Goal: Transaction & Acquisition: Purchase product/service

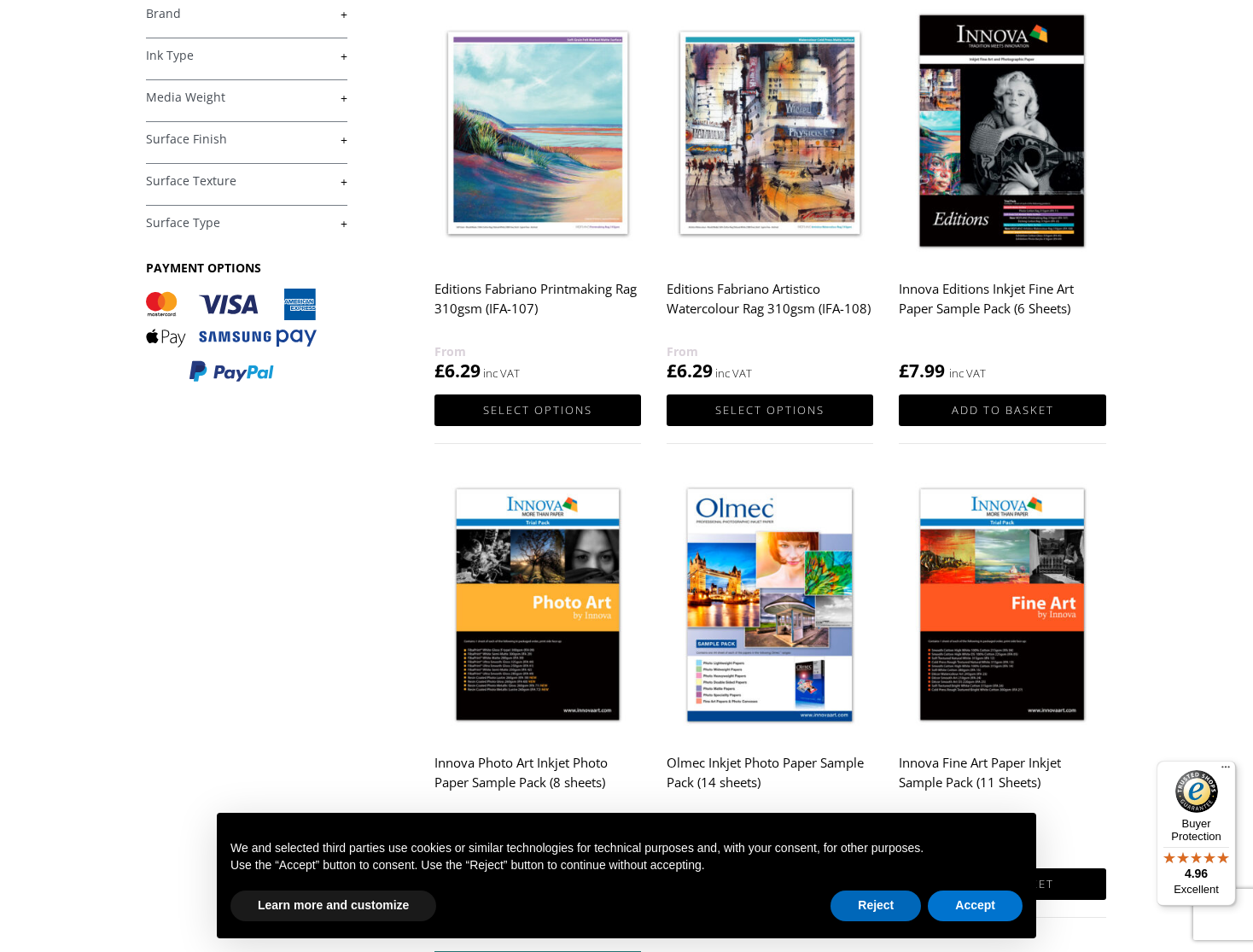
scroll to position [322, 0]
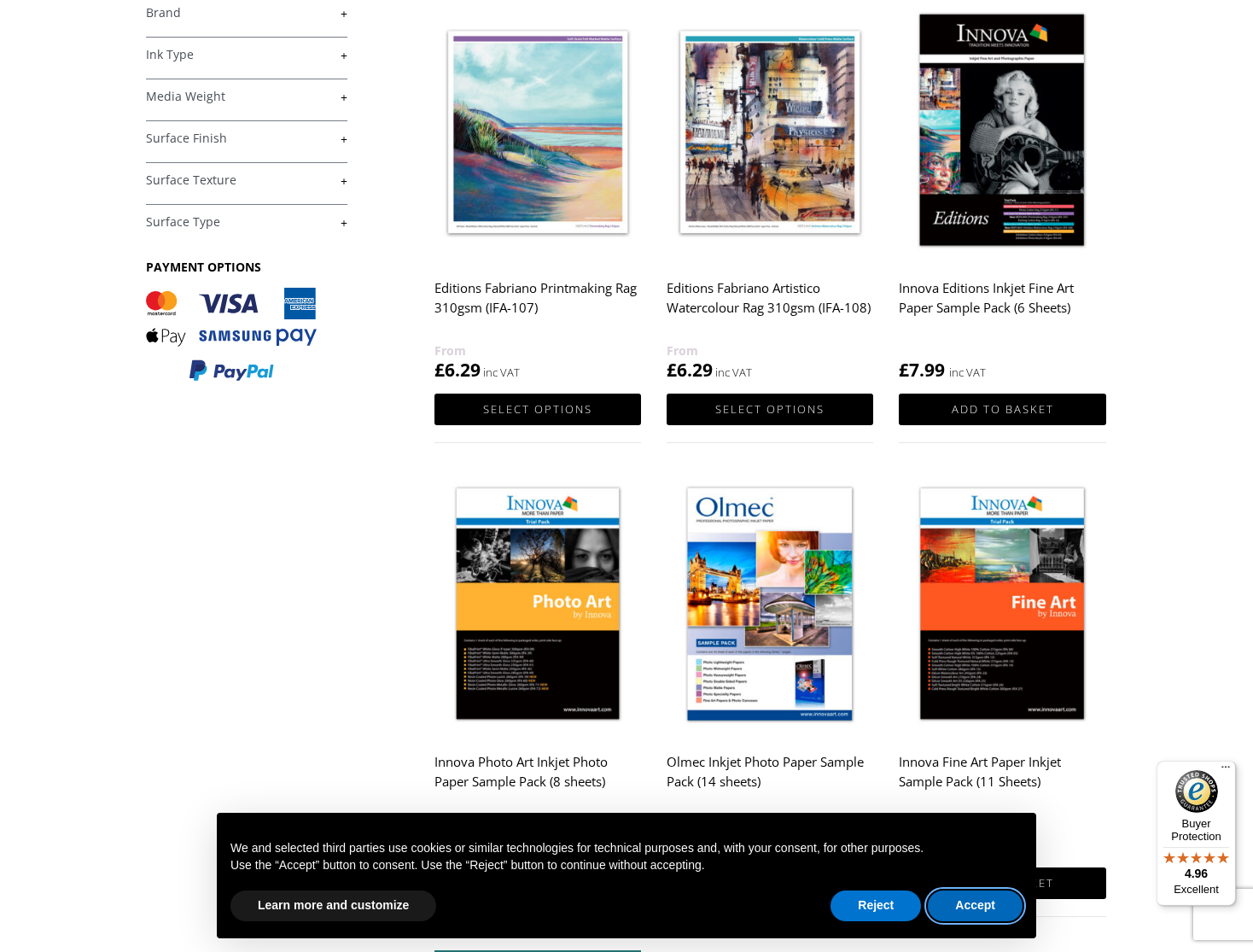
click at [984, 906] on button "Accept" at bounding box center [975, 906] width 95 height 31
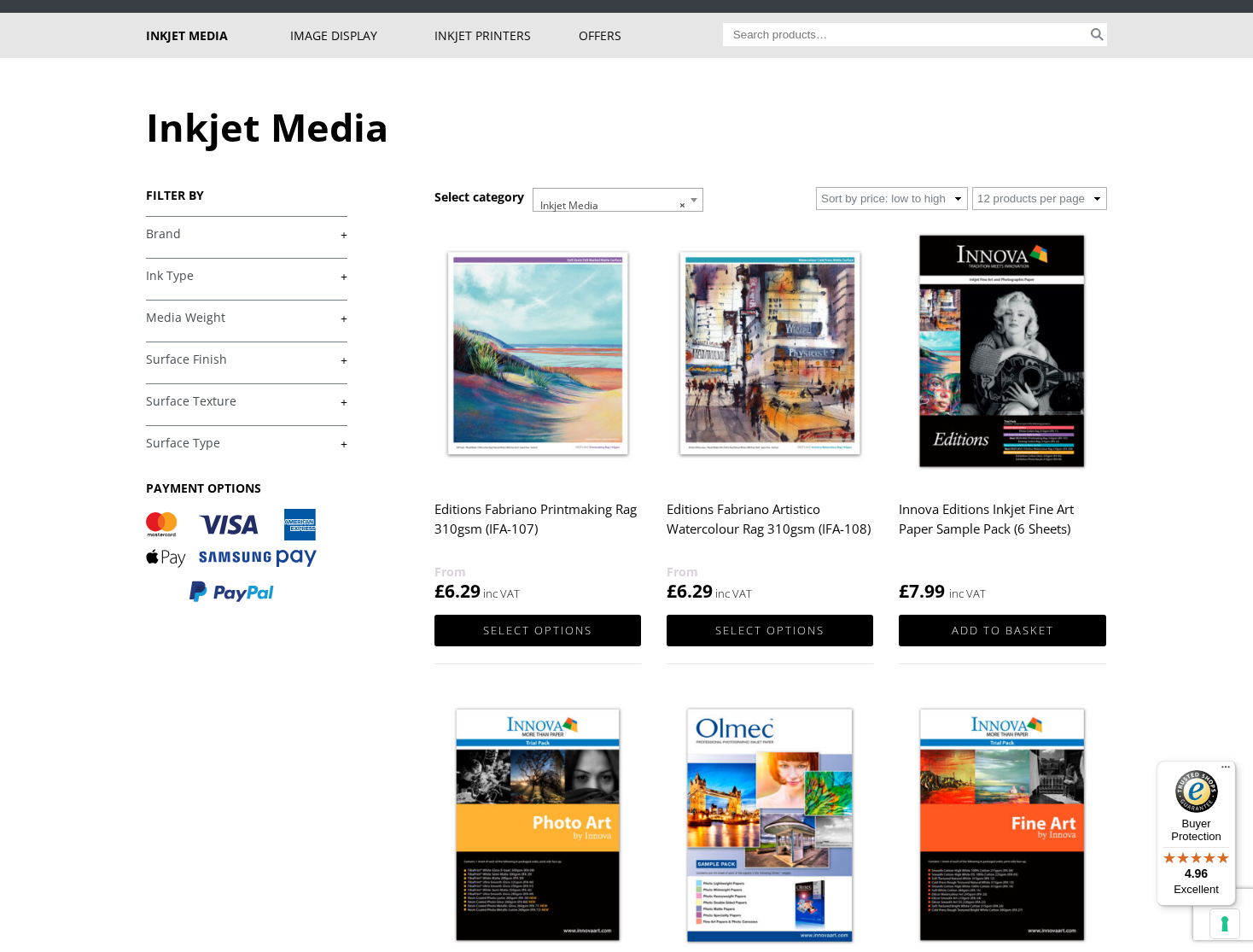
scroll to position [99, 0]
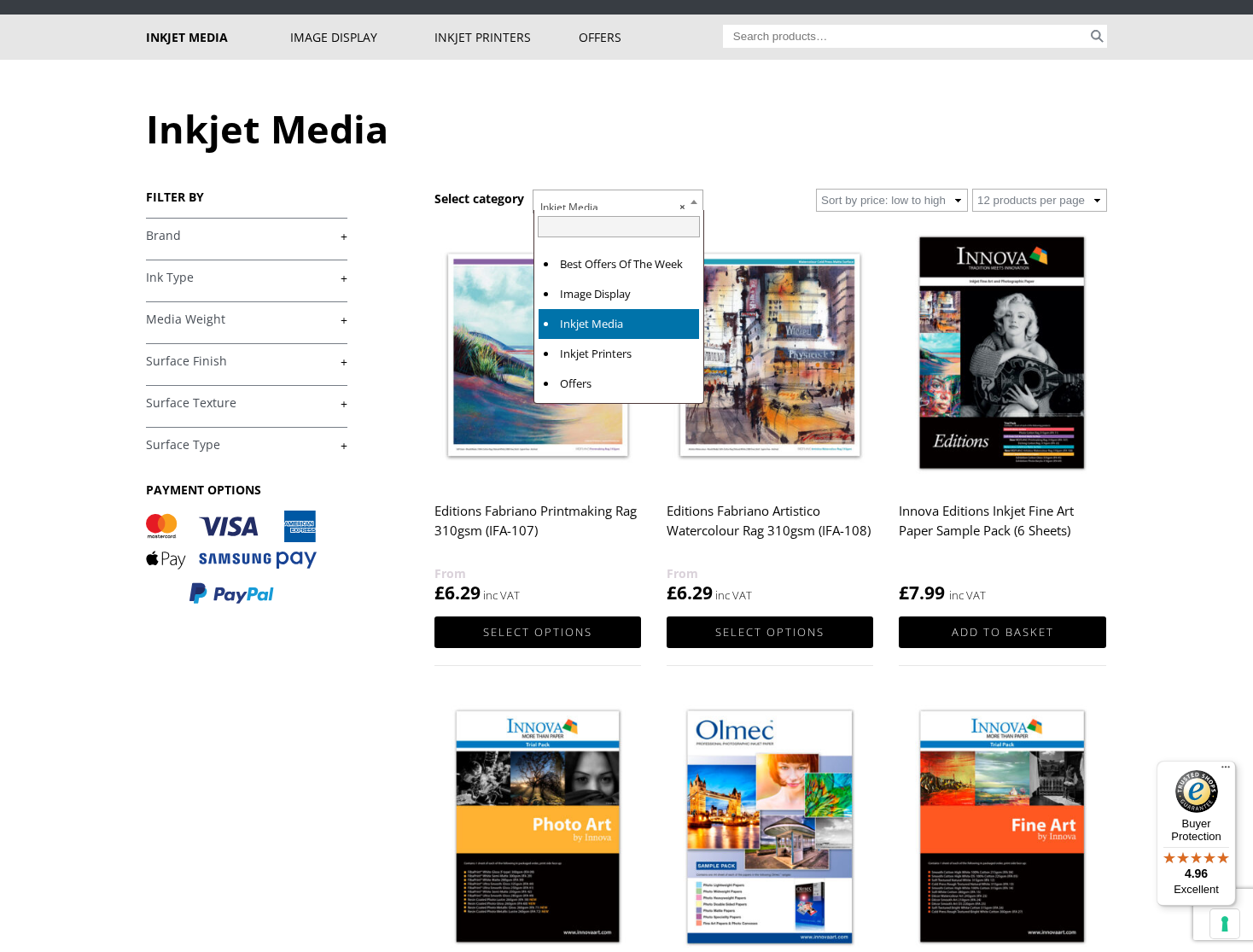
click at [695, 199] on b at bounding box center [693, 201] width 7 height 4
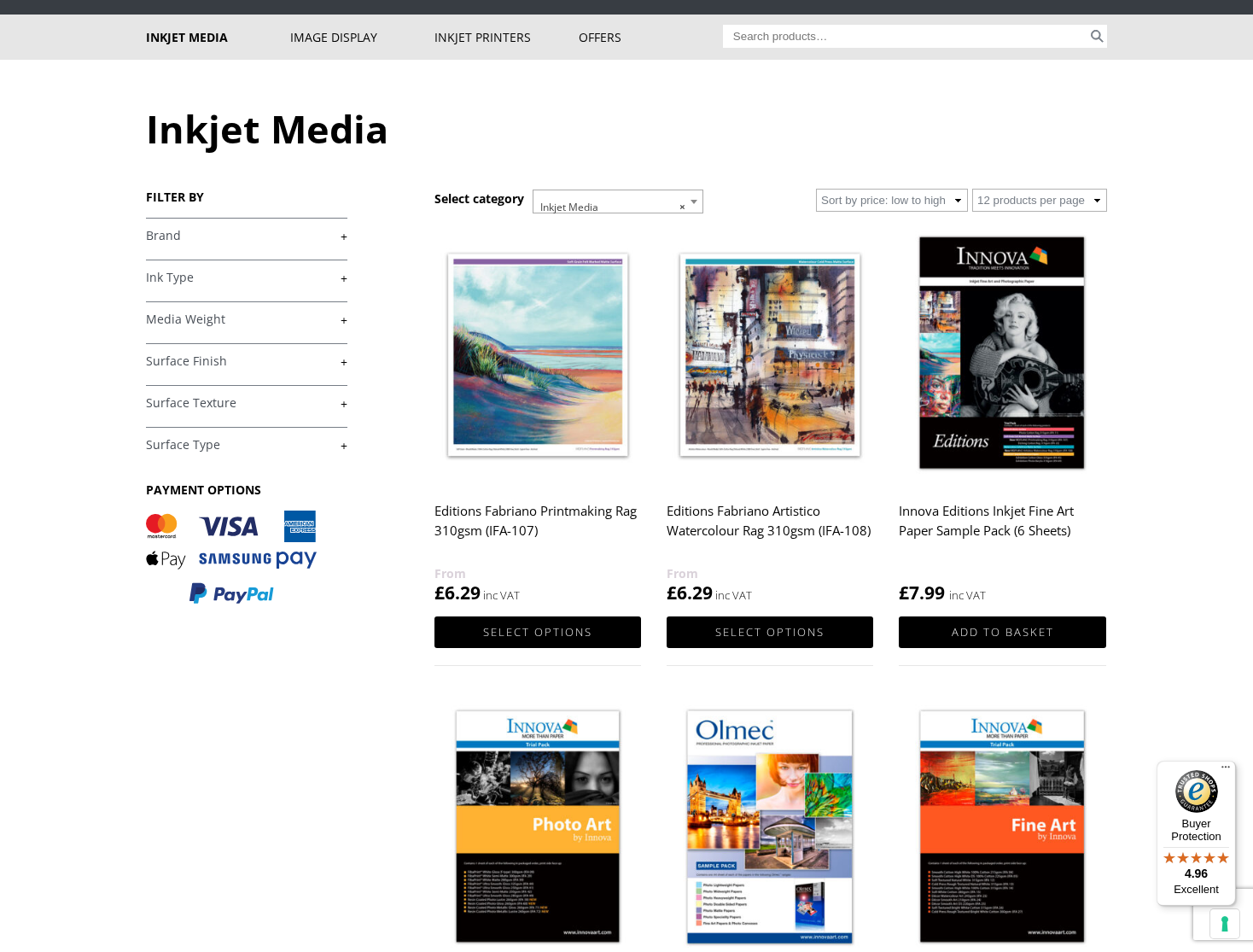
click at [342, 238] on link "+" at bounding box center [246, 236] width 201 height 16
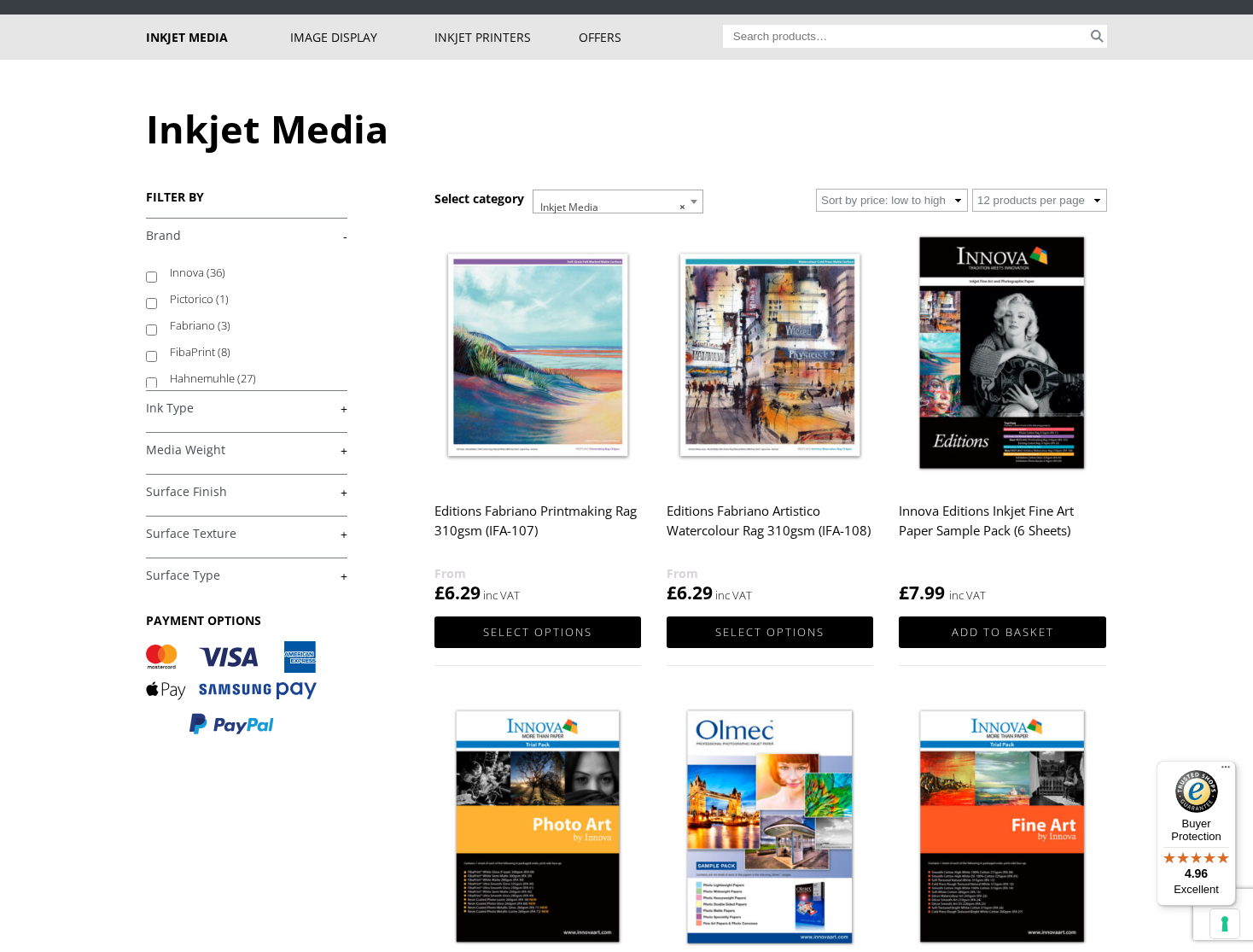
click at [149, 278] on input "Innova (36)" at bounding box center [151, 277] width 12 height 12
checkbox input "true"
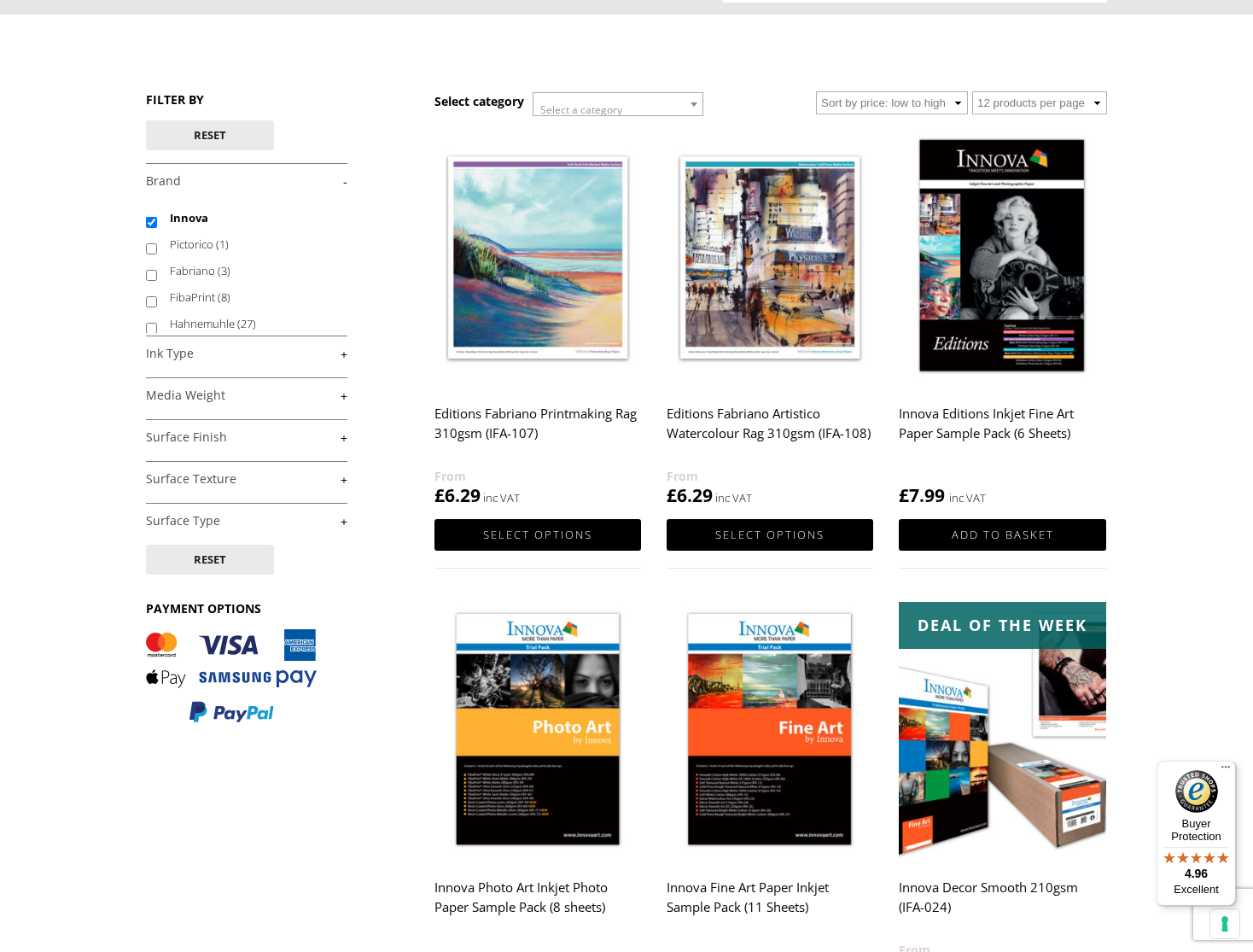
scroll to position [145, 0]
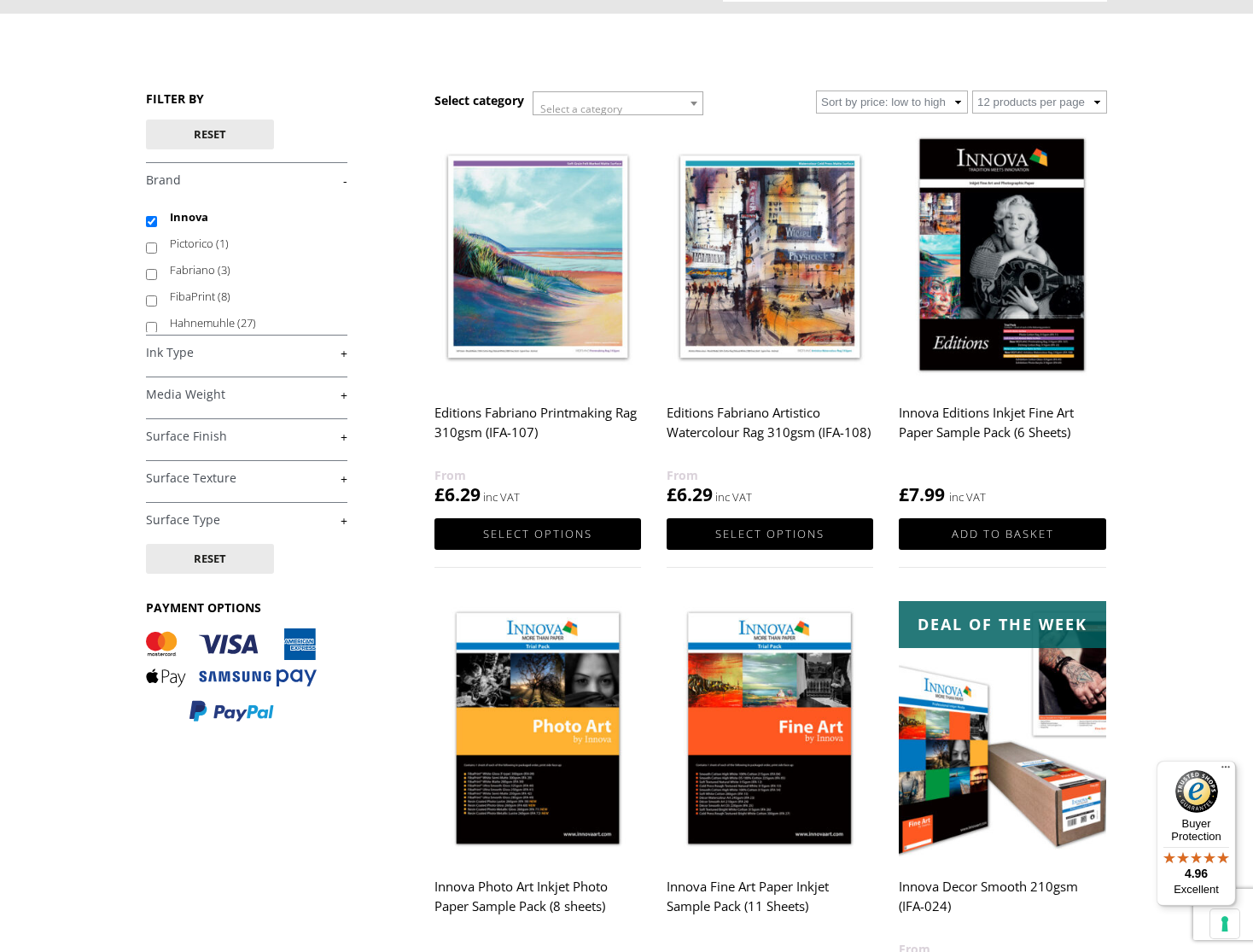
click at [346, 396] on link "+" at bounding box center [246, 394] width 201 height 16
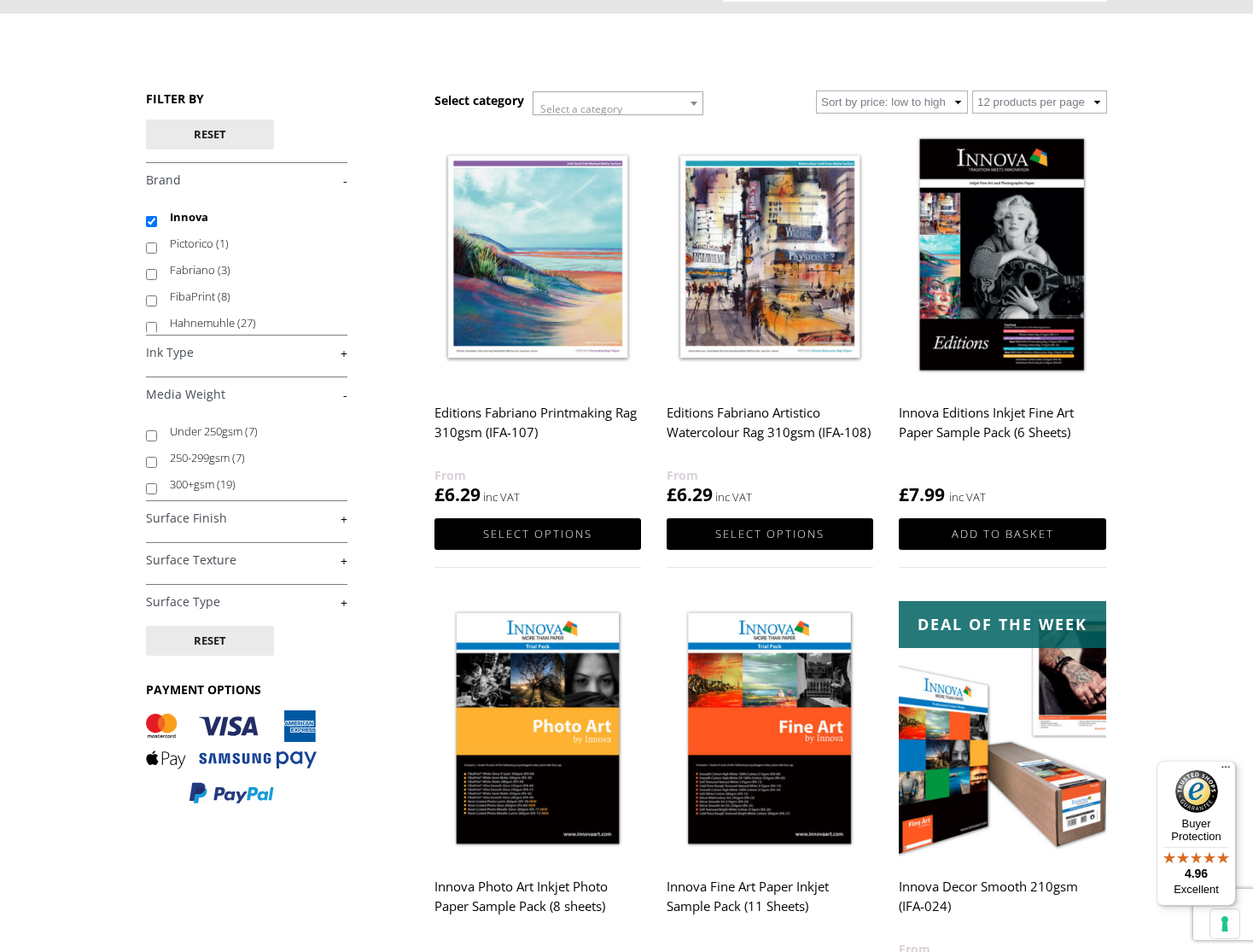
click at [149, 490] on input "300+gsm (19)" at bounding box center [151, 489] width 12 height 12
checkbox input "true"
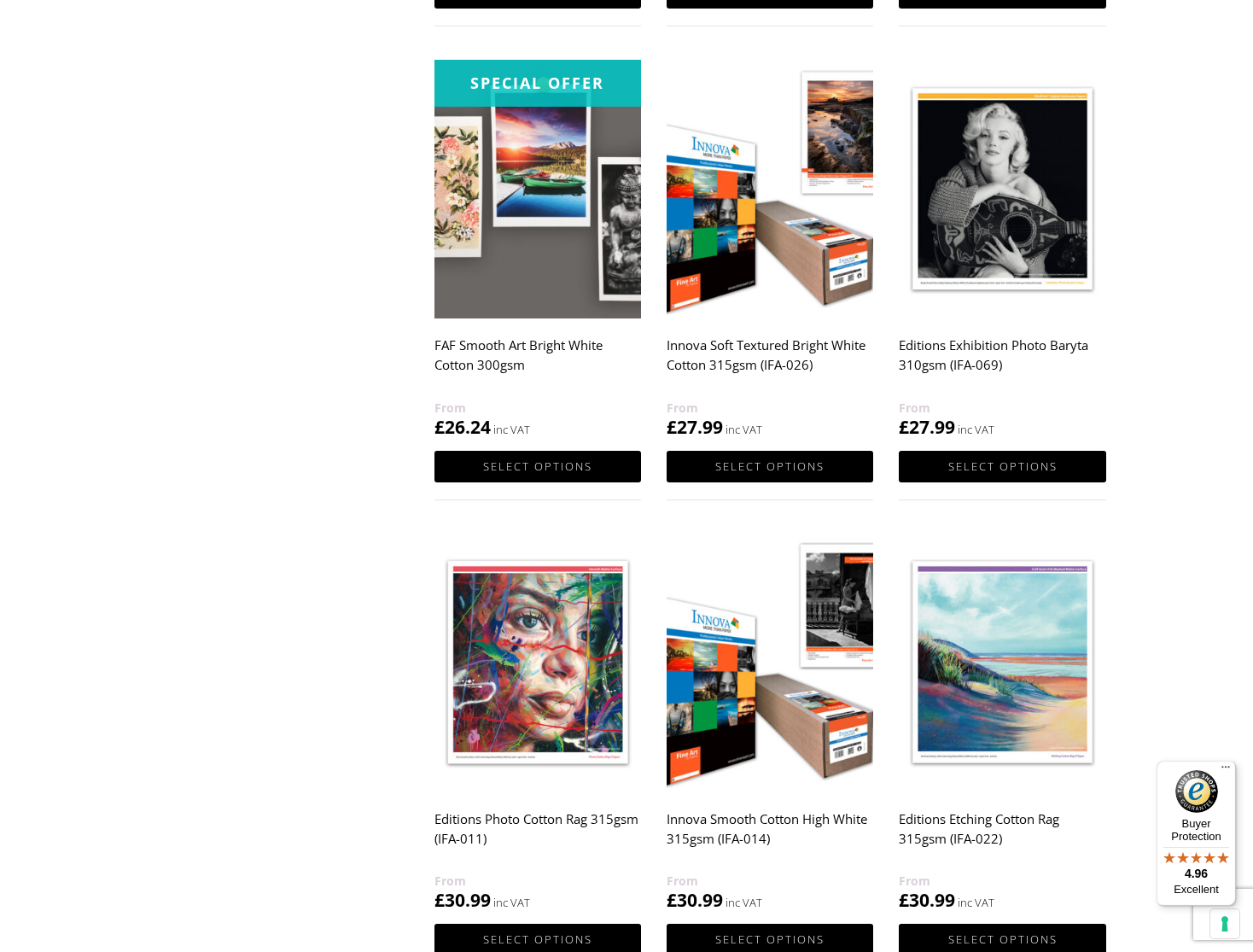
scroll to position [1162, 0]
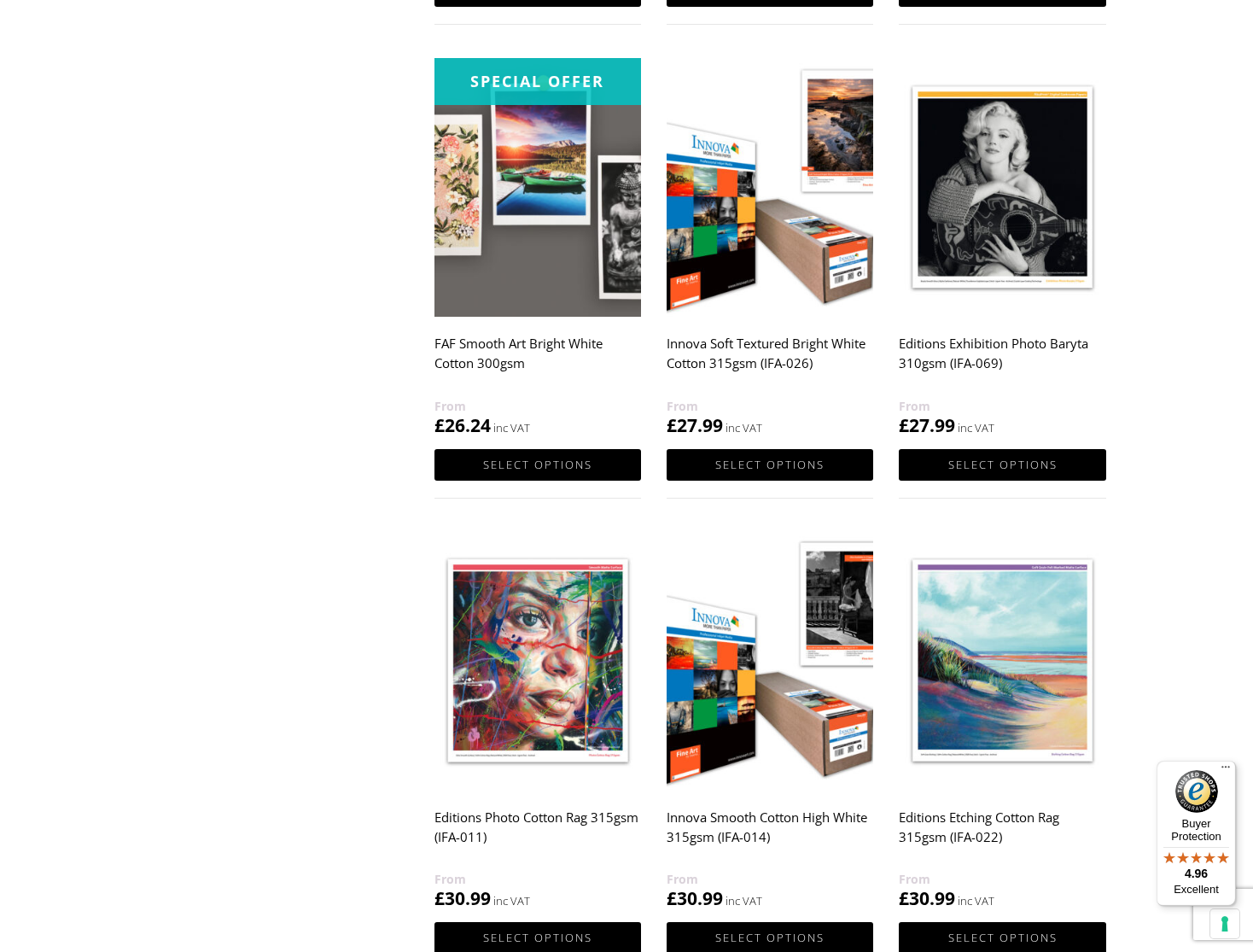
click at [1003, 207] on img at bounding box center [1003, 188] width 207 height 259
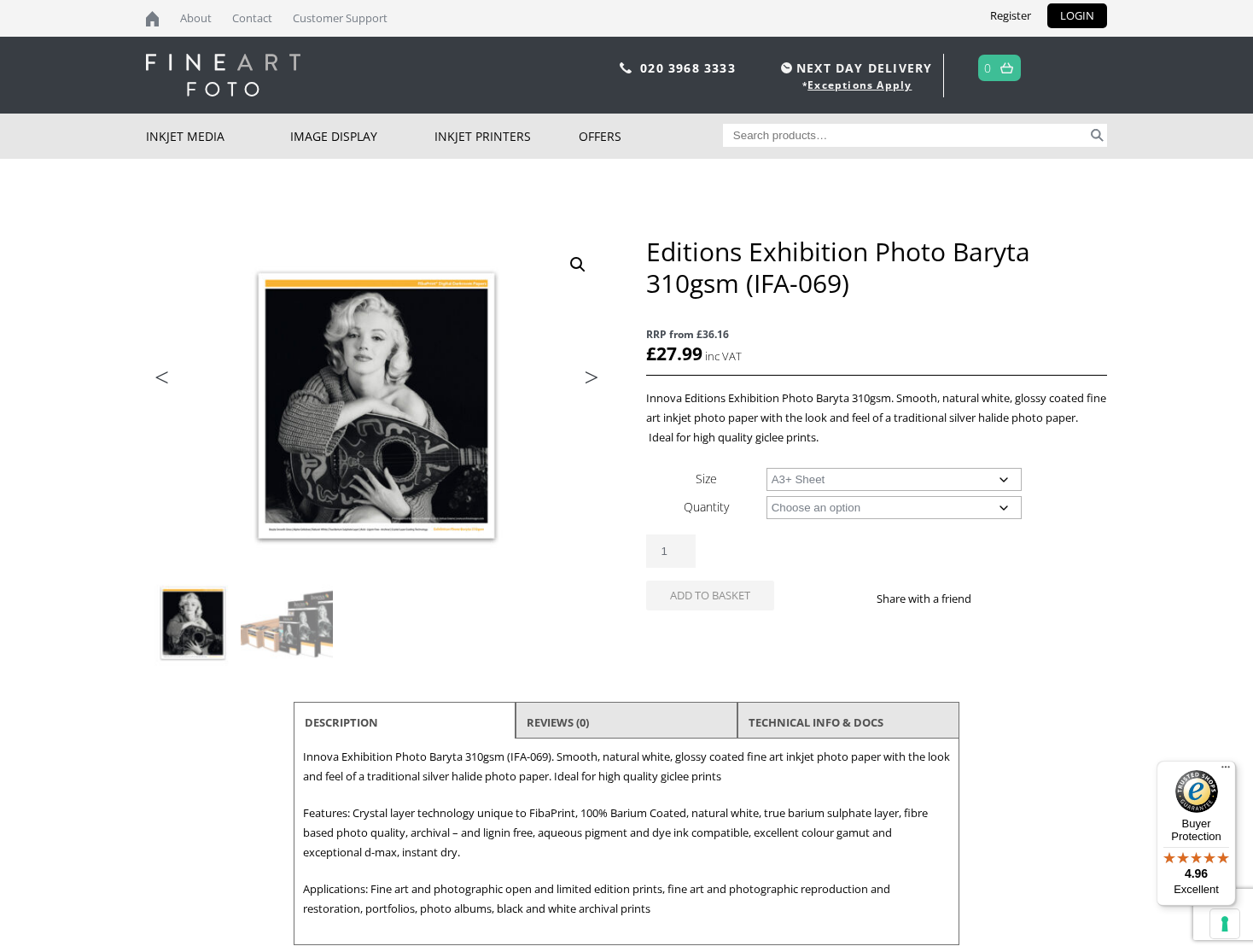
select select "a3-sheet-2"
select select "25-sheets"
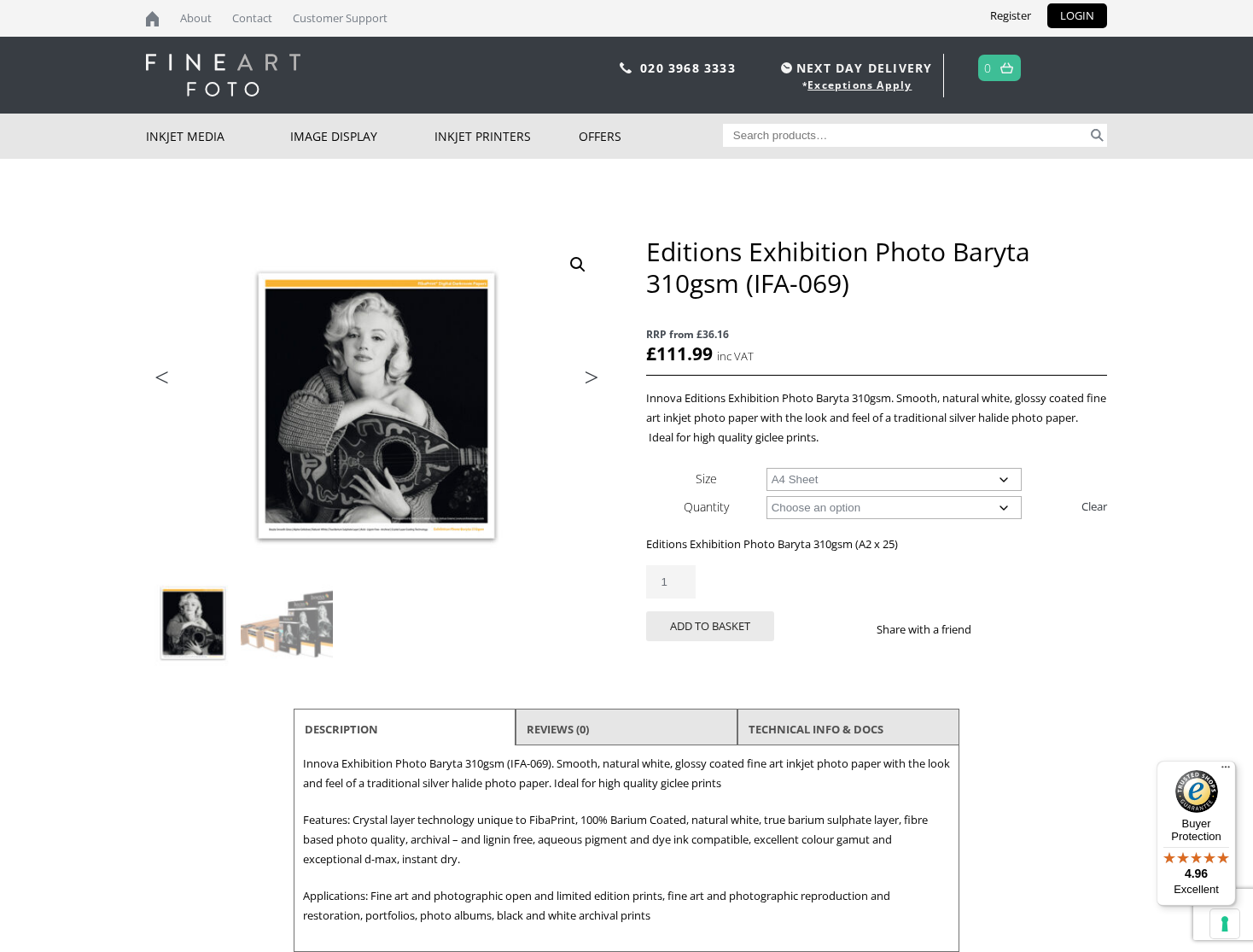
select select "a4-sheet"
click at [1094, 507] on link "Clear" at bounding box center [1094, 506] width 26 height 27
select select
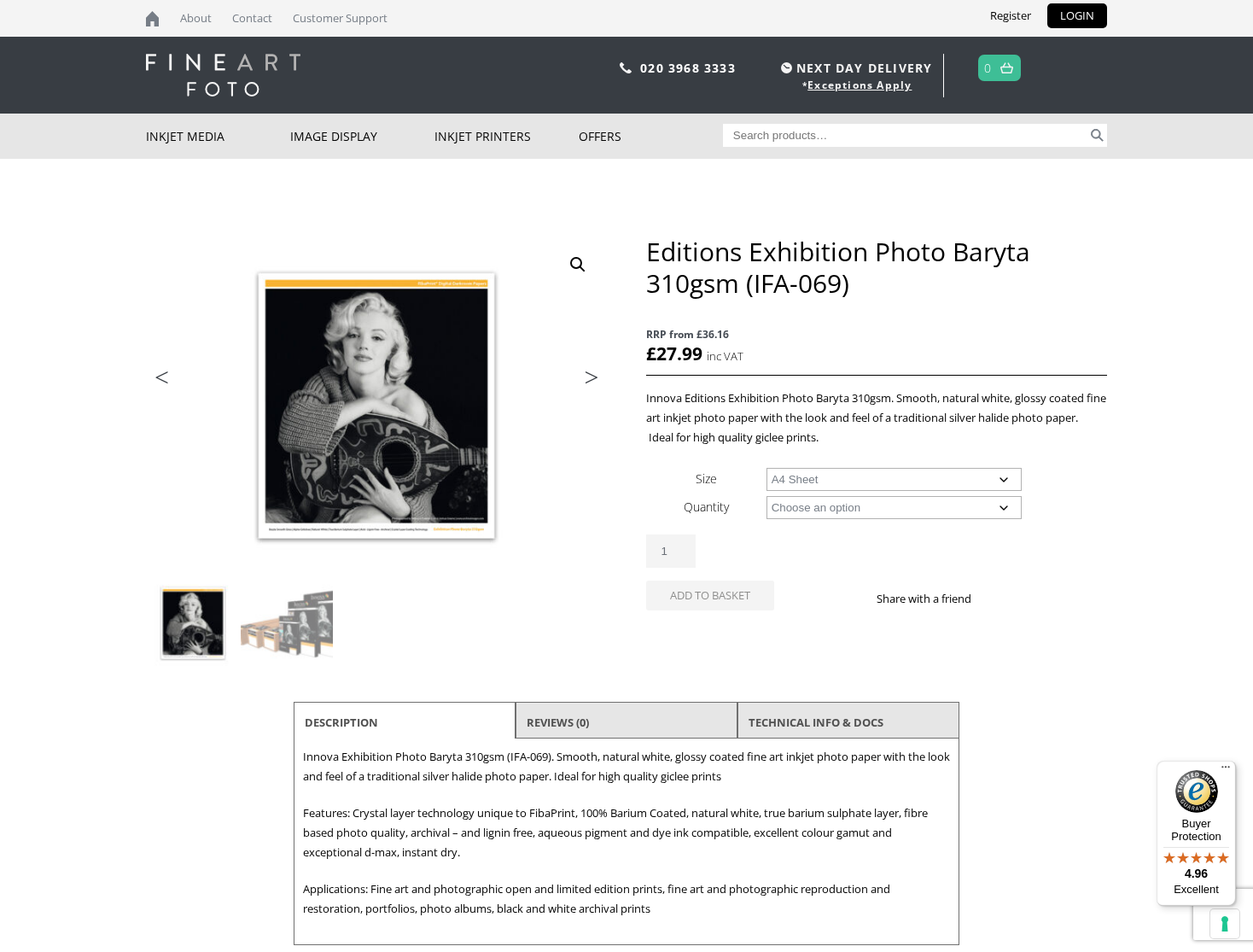
select select "a4-sheet"
select select "25-sheets"
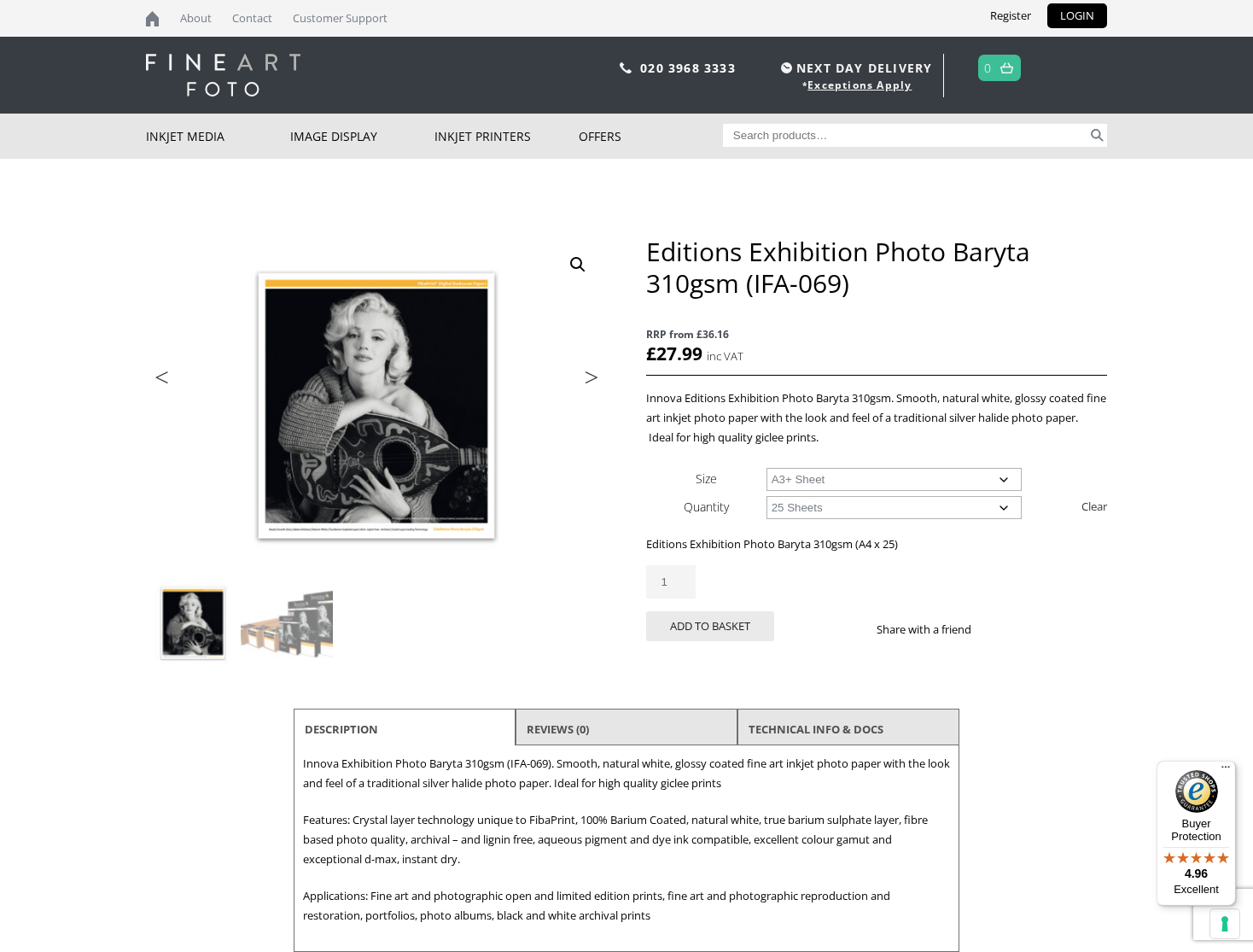
select select "a3-sheet-2"
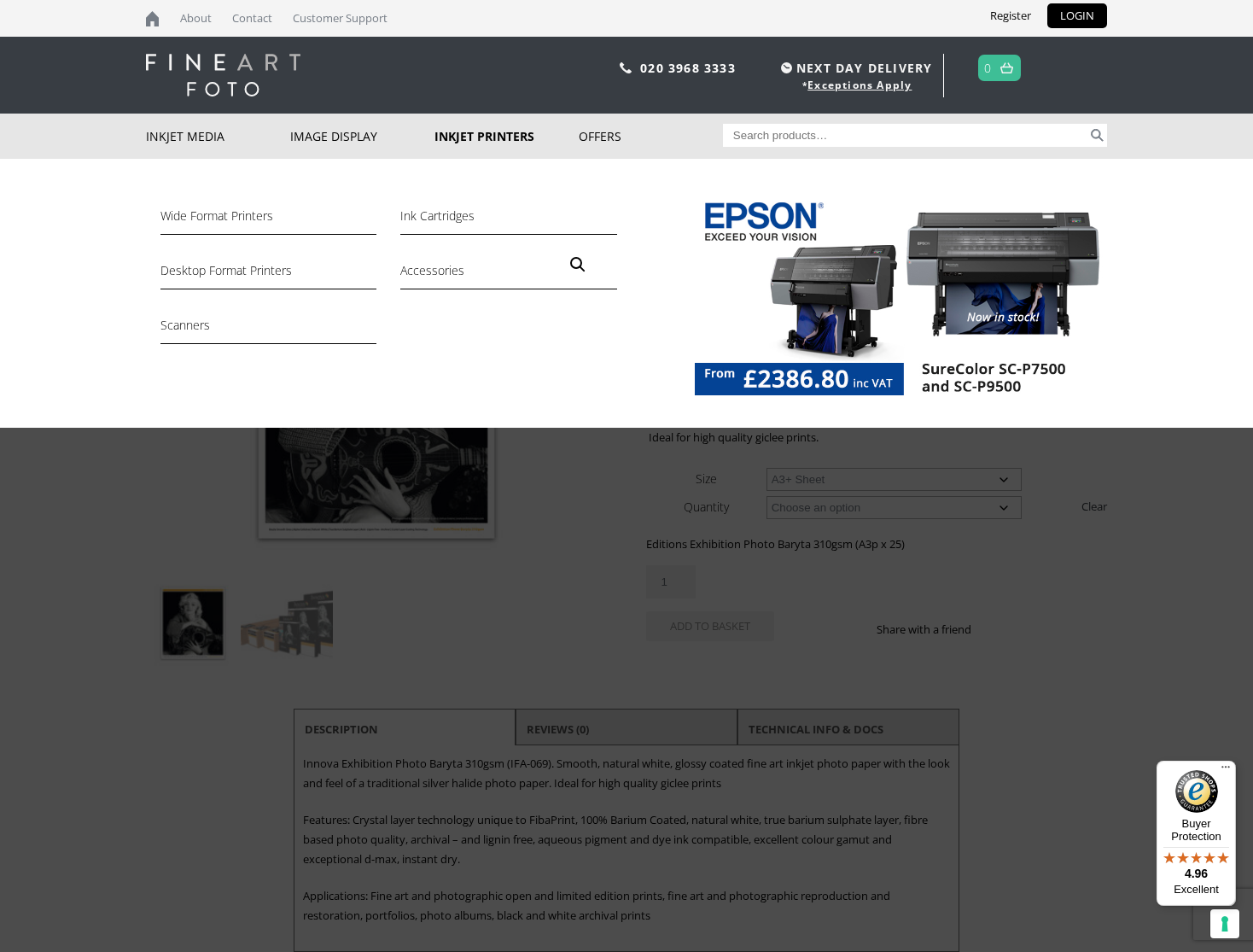
scroll to position [0, 1]
click at [481, 139] on link "Inkjet Printers" at bounding box center [506, 135] width 145 height 45
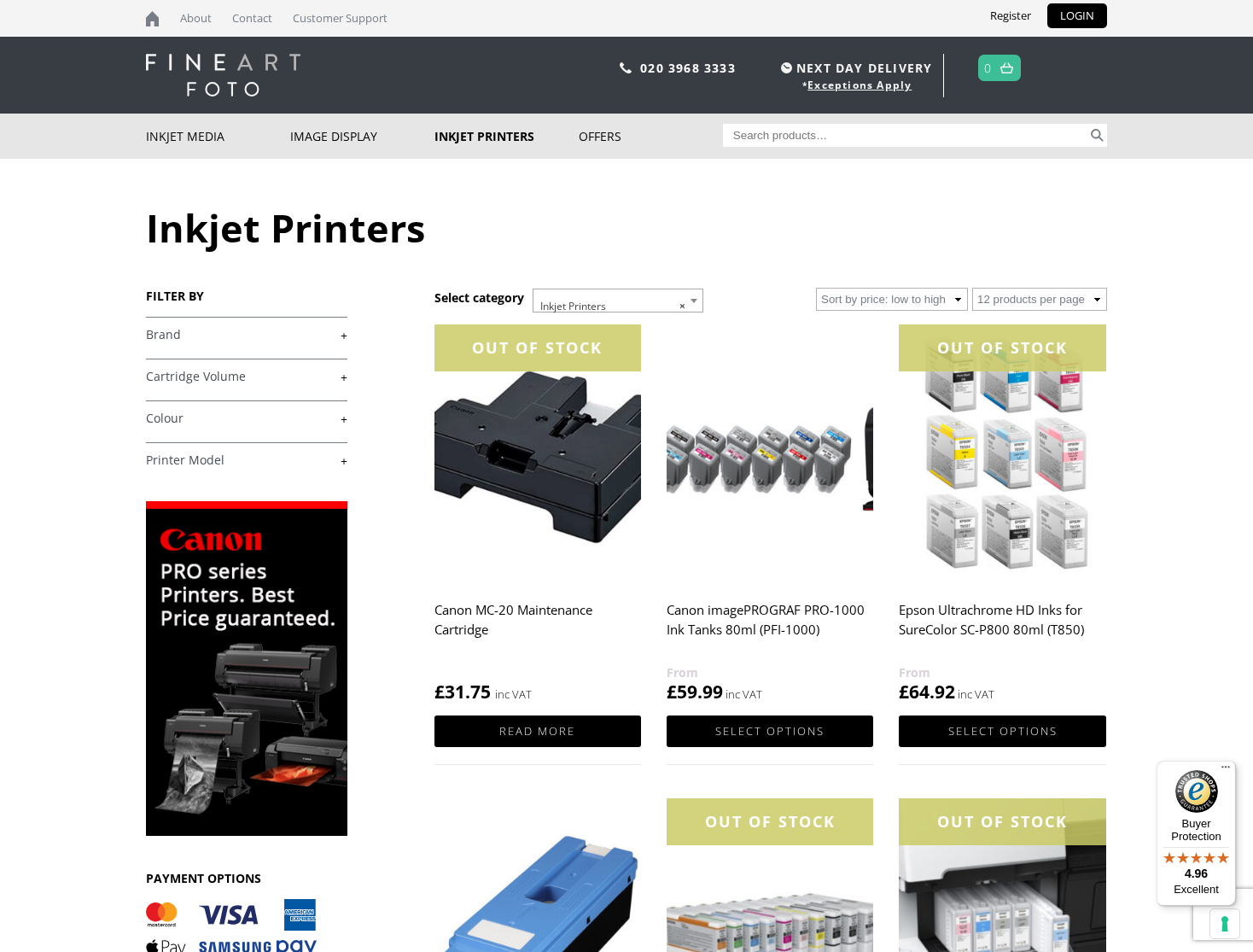
click at [346, 334] on link "+" at bounding box center [246, 335] width 201 height 16
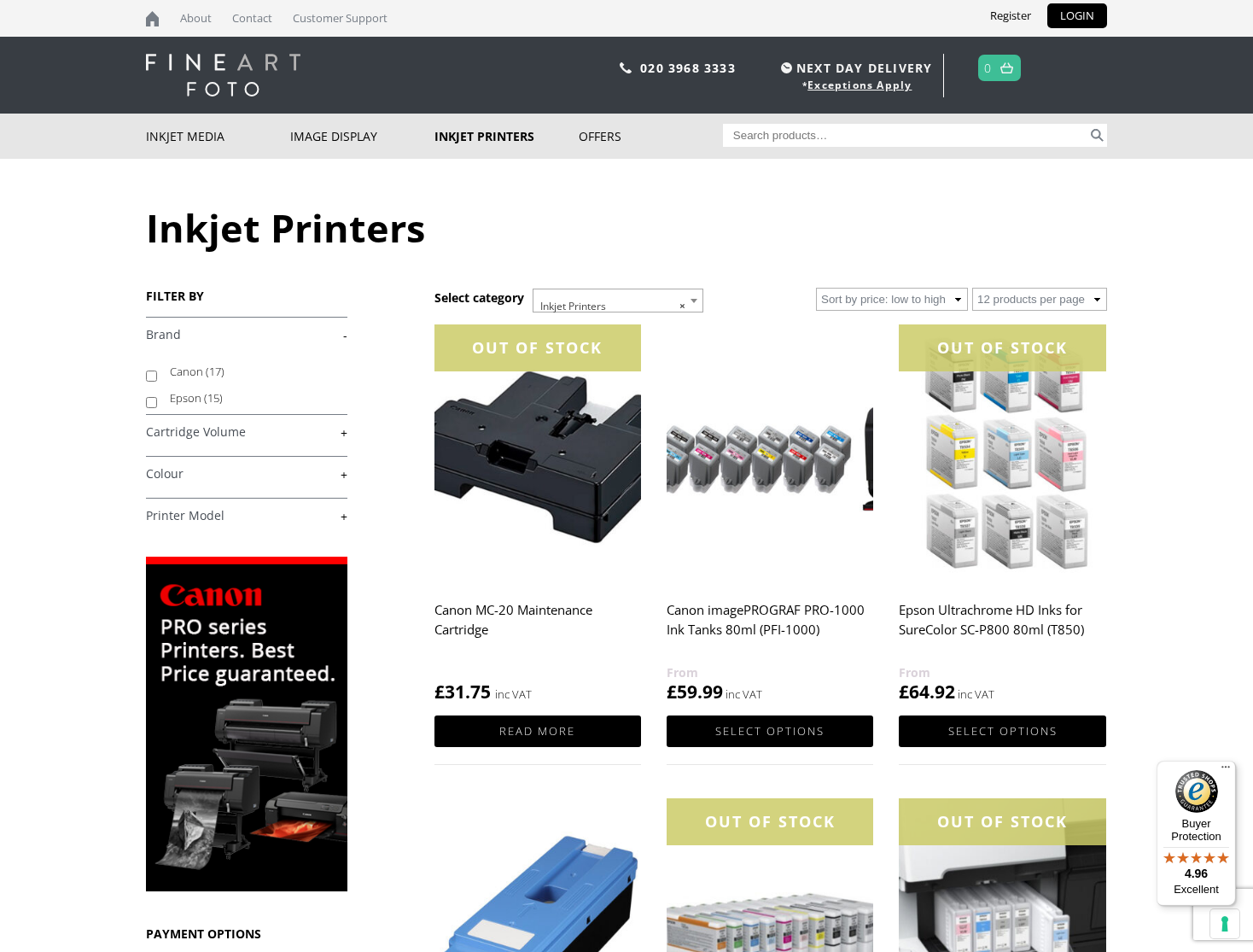
click at [152, 405] on input "Epson (15)" at bounding box center [151, 403] width 12 height 12
checkbox input "true"
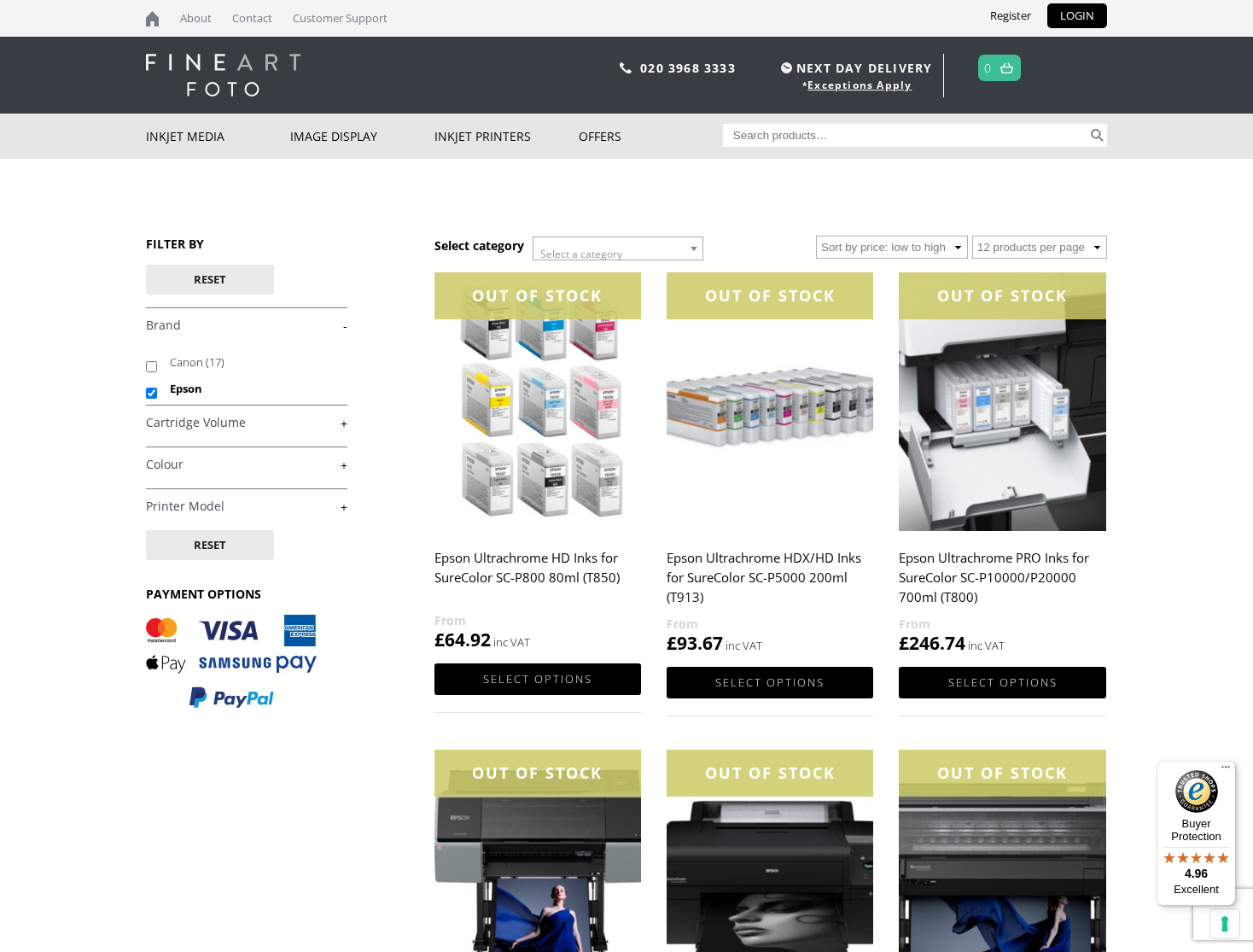
click at [303, 510] on link "+" at bounding box center [246, 506] width 201 height 16
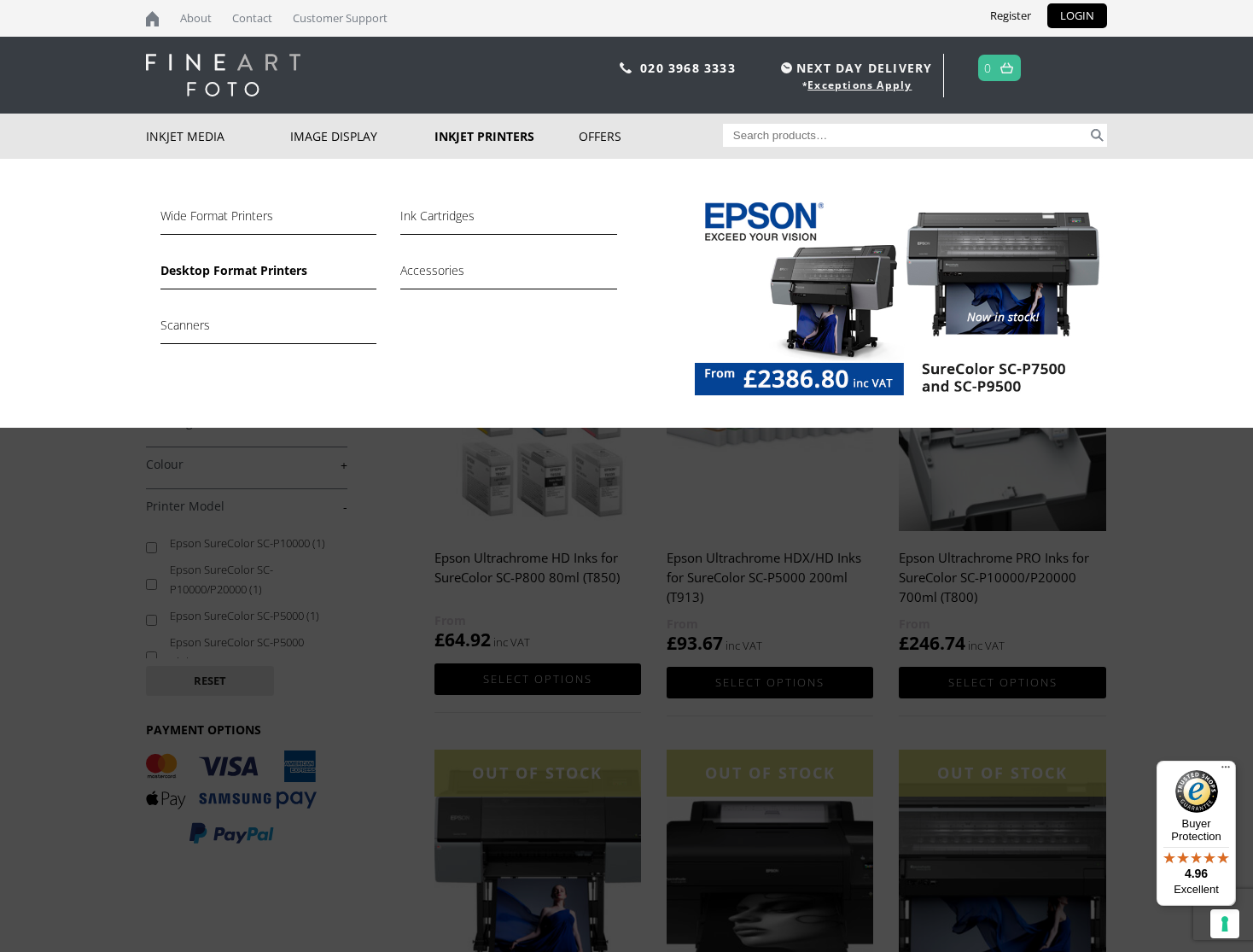
click at [277, 274] on link "Desktop Format Printers" at bounding box center [267, 275] width 216 height 29
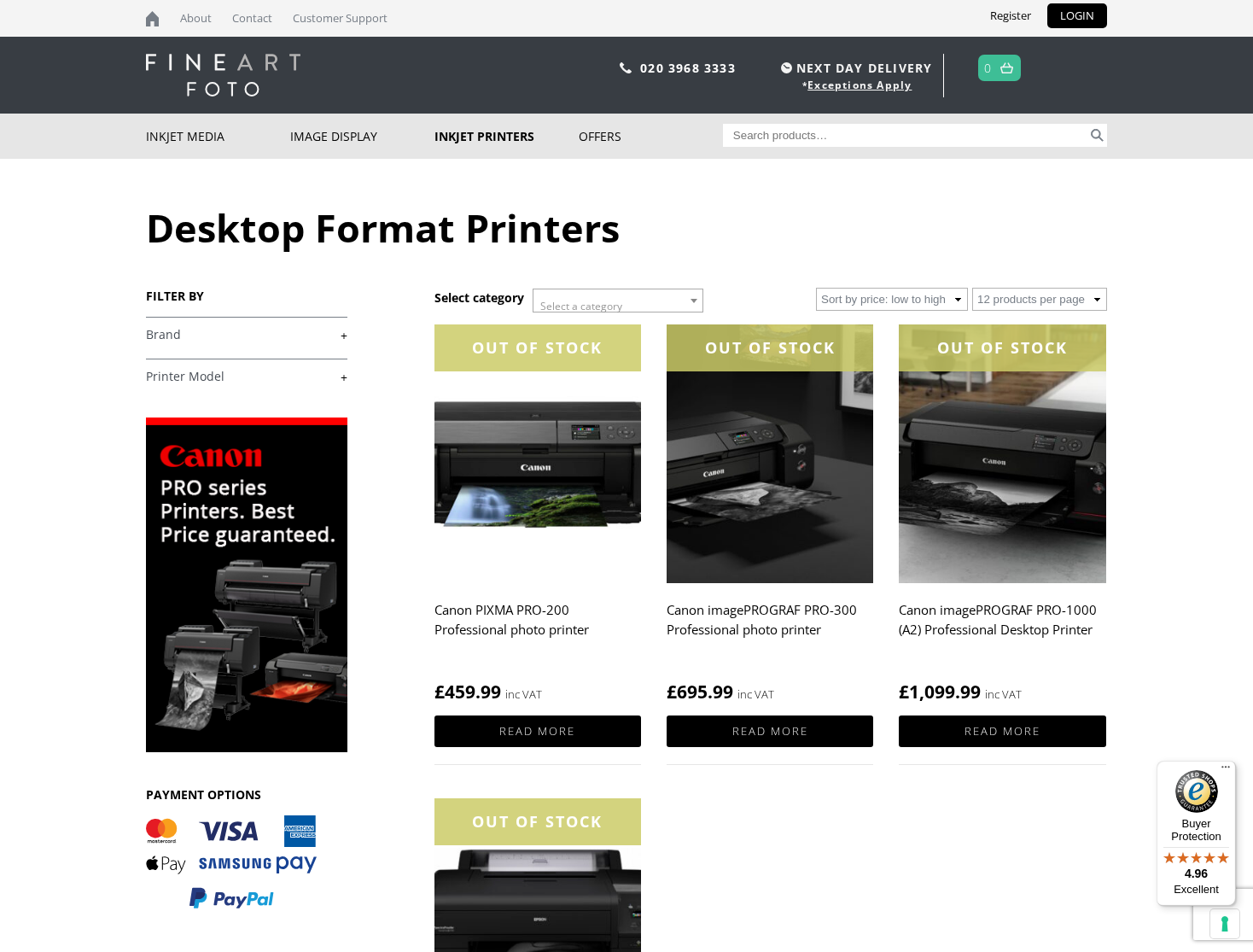
click at [342, 375] on link "+" at bounding box center [246, 377] width 201 height 16
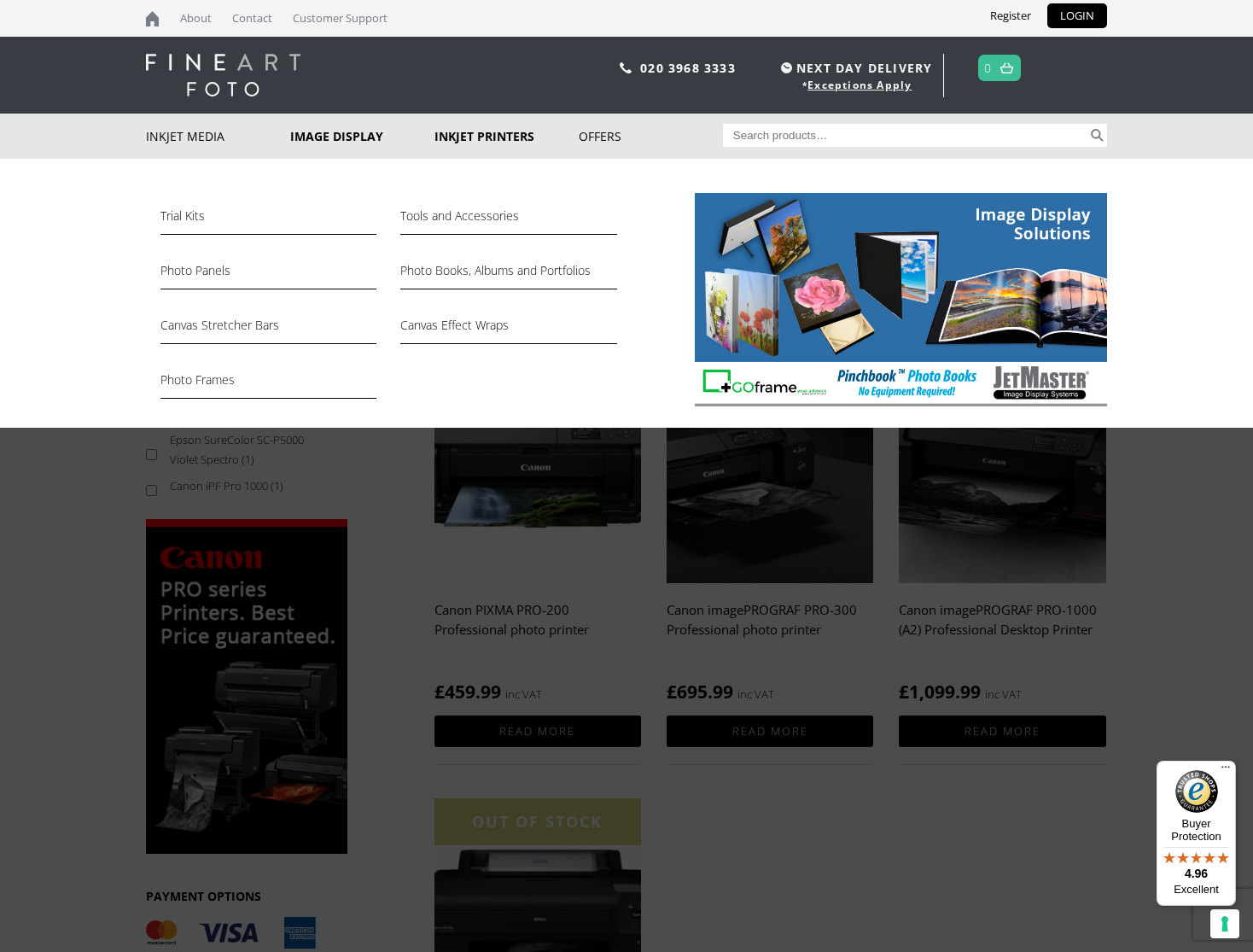
click at [357, 137] on link "Image Display" at bounding box center [362, 135] width 145 height 45
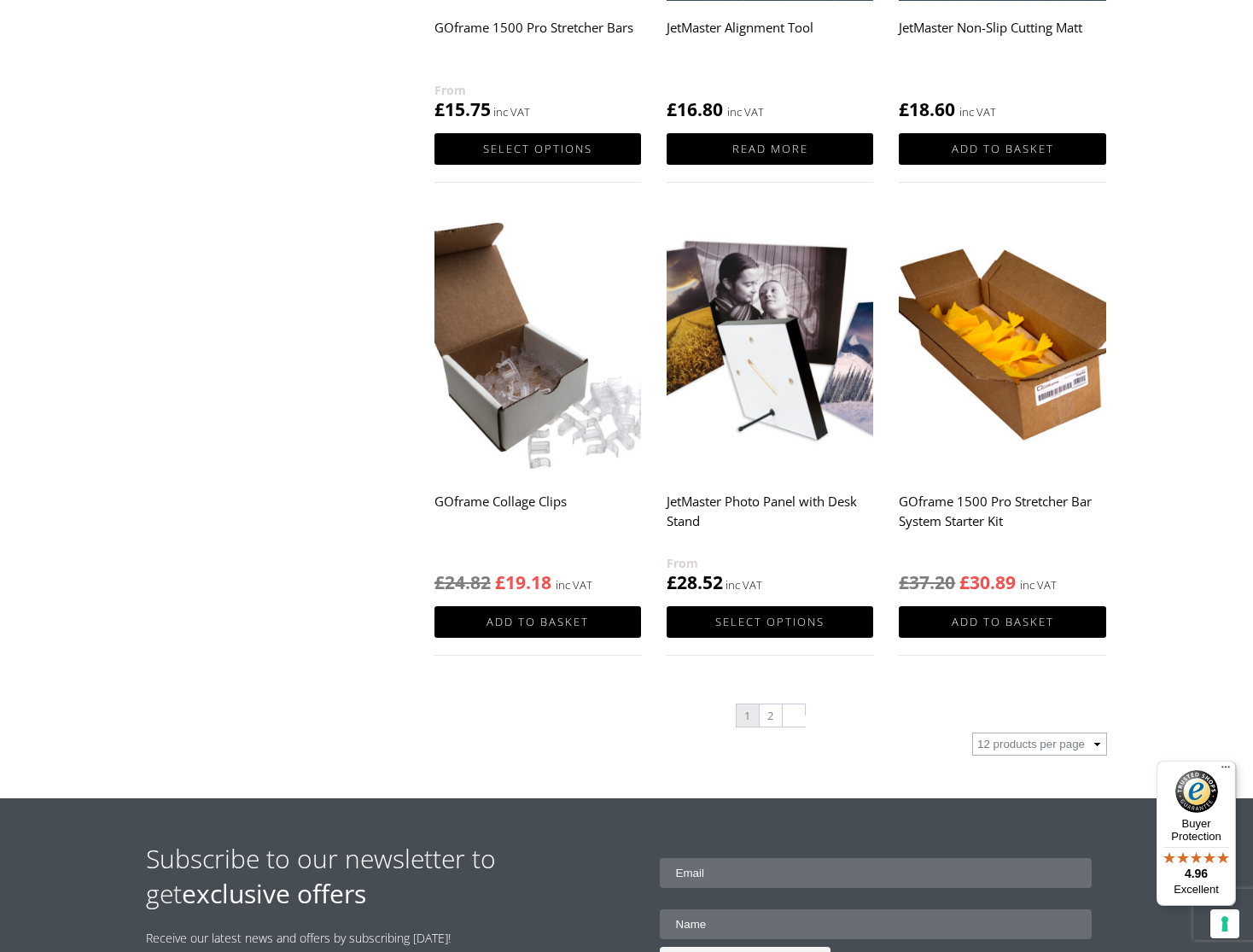
scroll to position [1527, 0]
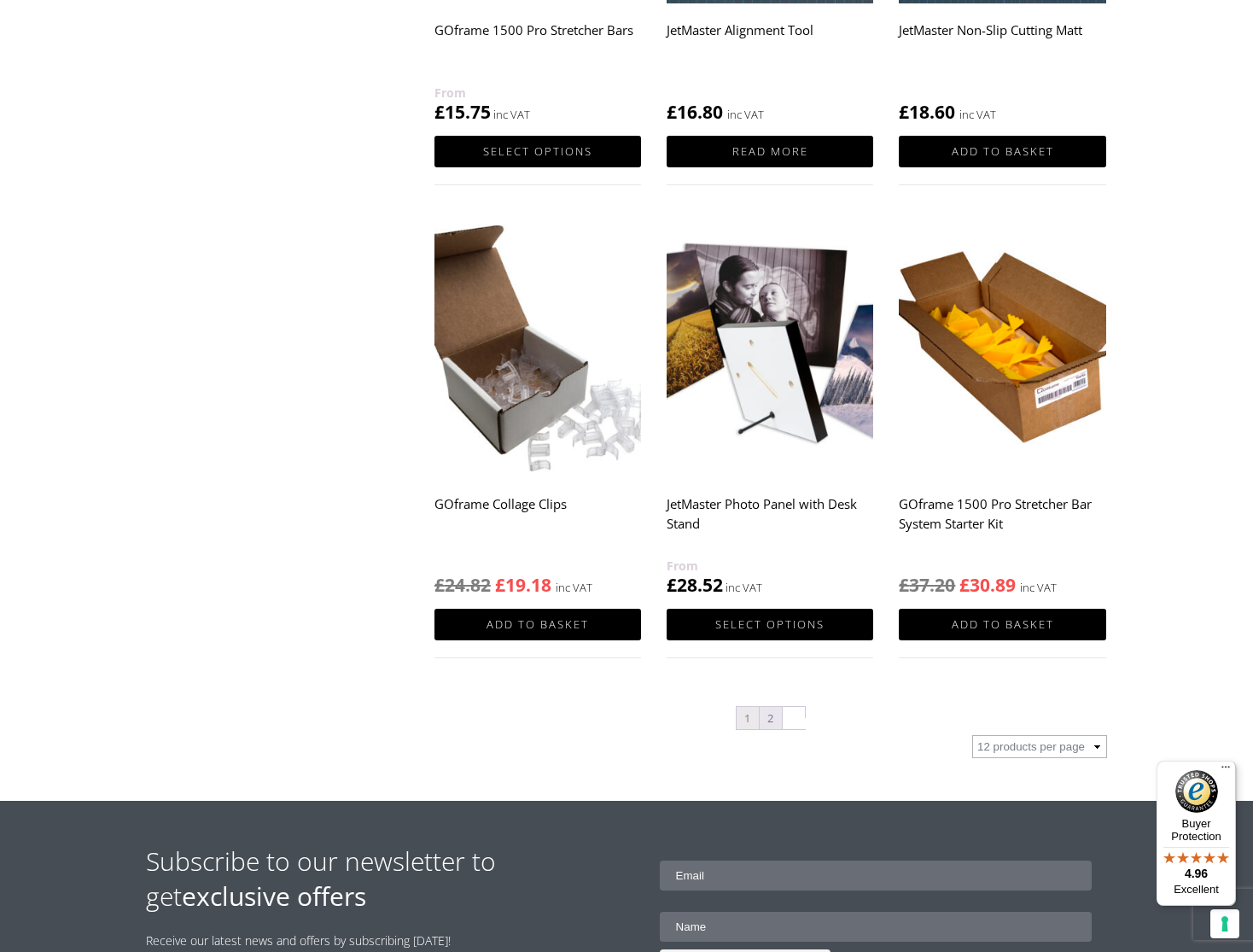
click at [770, 718] on link "2" at bounding box center [771, 717] width 22 height 22
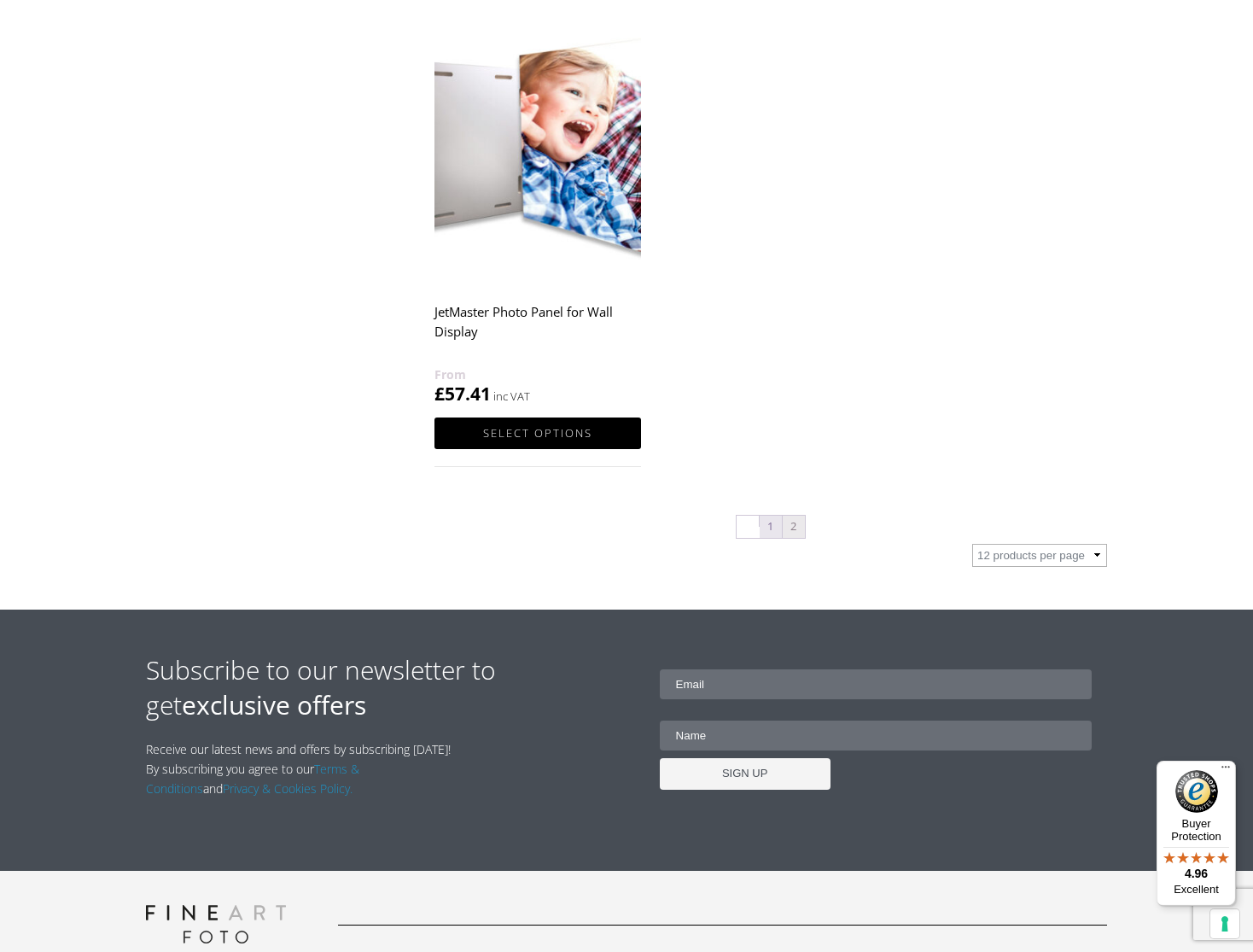
scroll to position [774, 0]
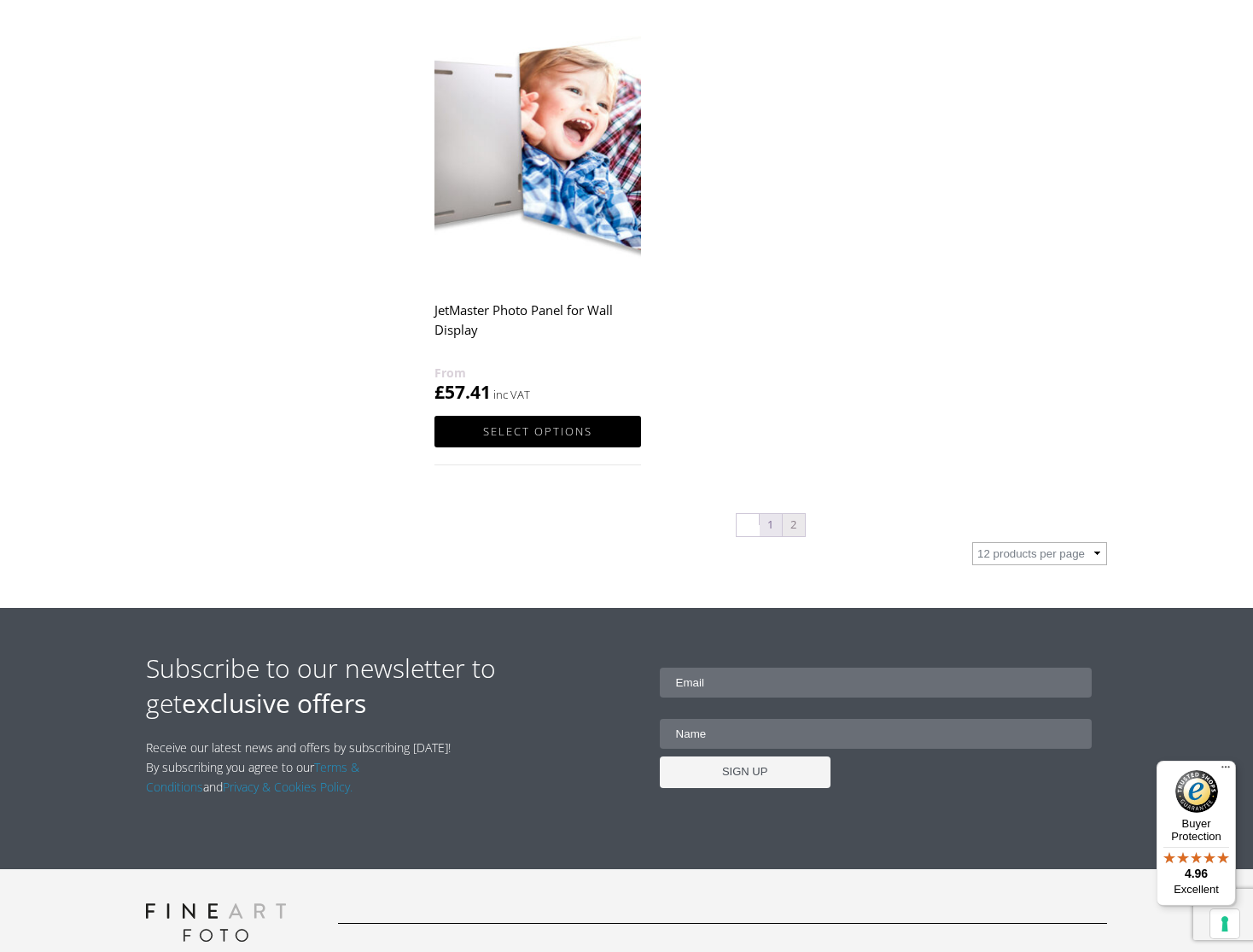
click at [767, 524] on link "1" at bounding box center [771, 524] width 22 height 22
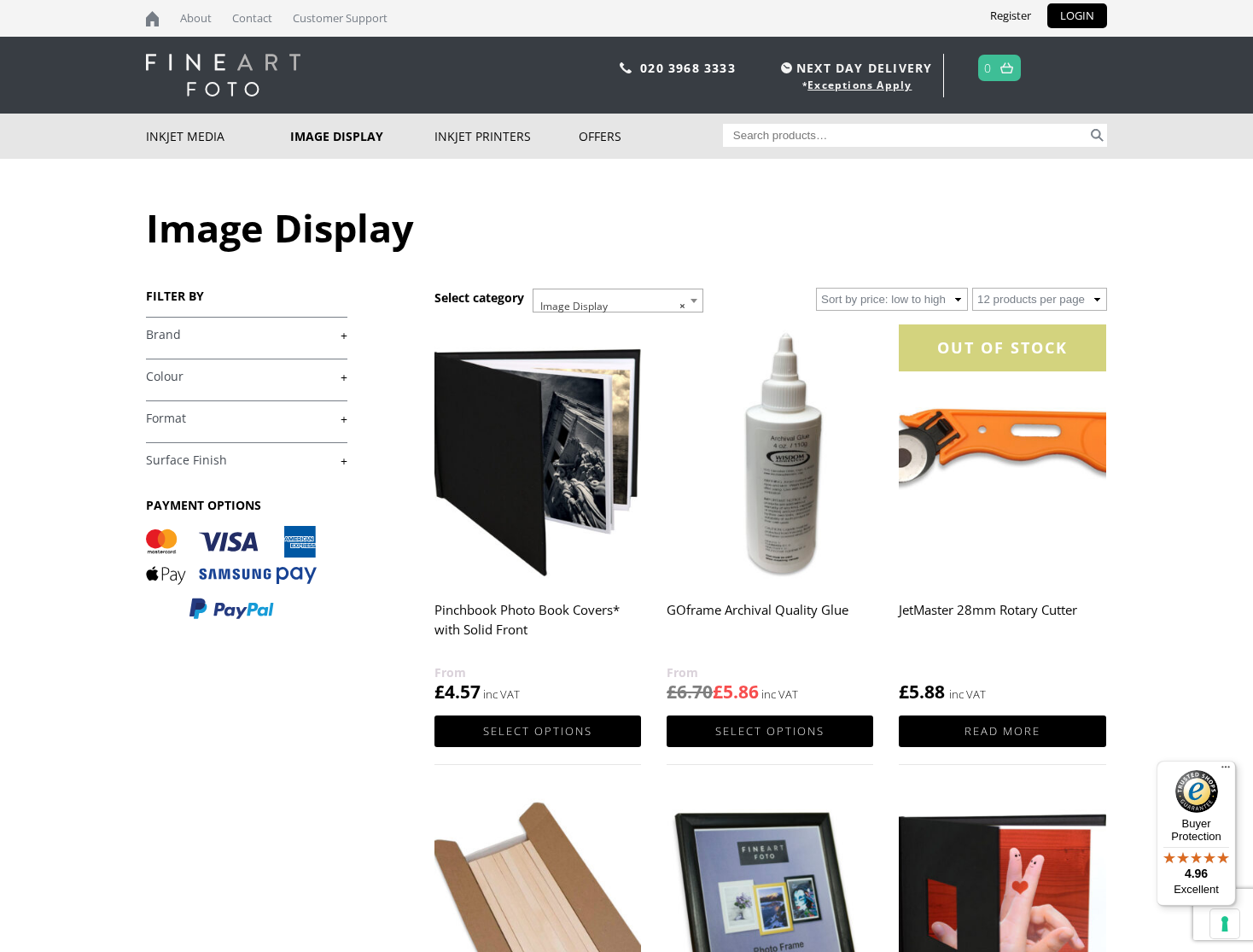
click at [573, 465] on img at bounding box center [538, 453] width 207 height 259
click at [532, 731] on link "Select options" at bounding box center [538, 731] width 207 height 32
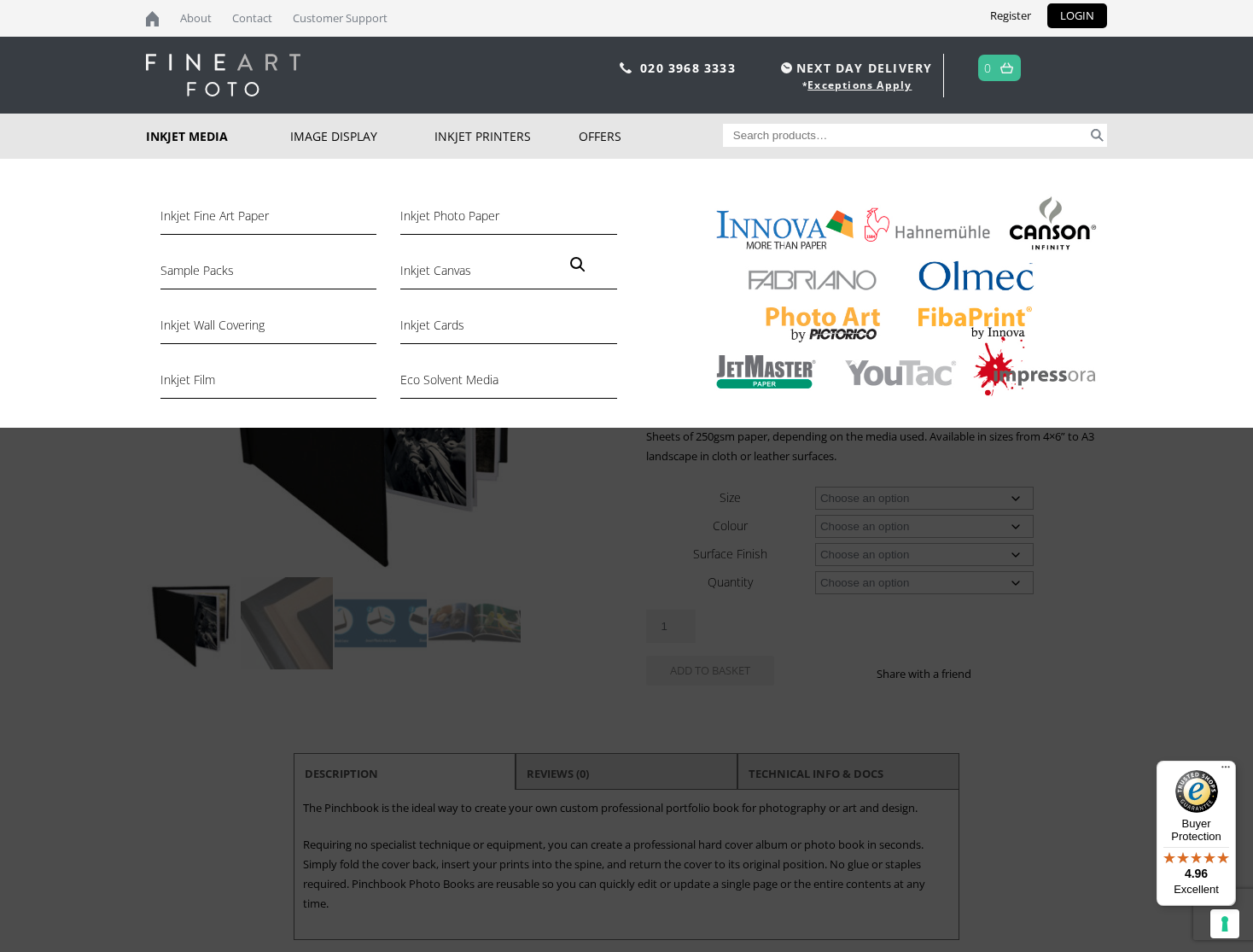
click at [191, 139] on link "Inkjet Media" at bounding box center [218, 135] width 145 height 45
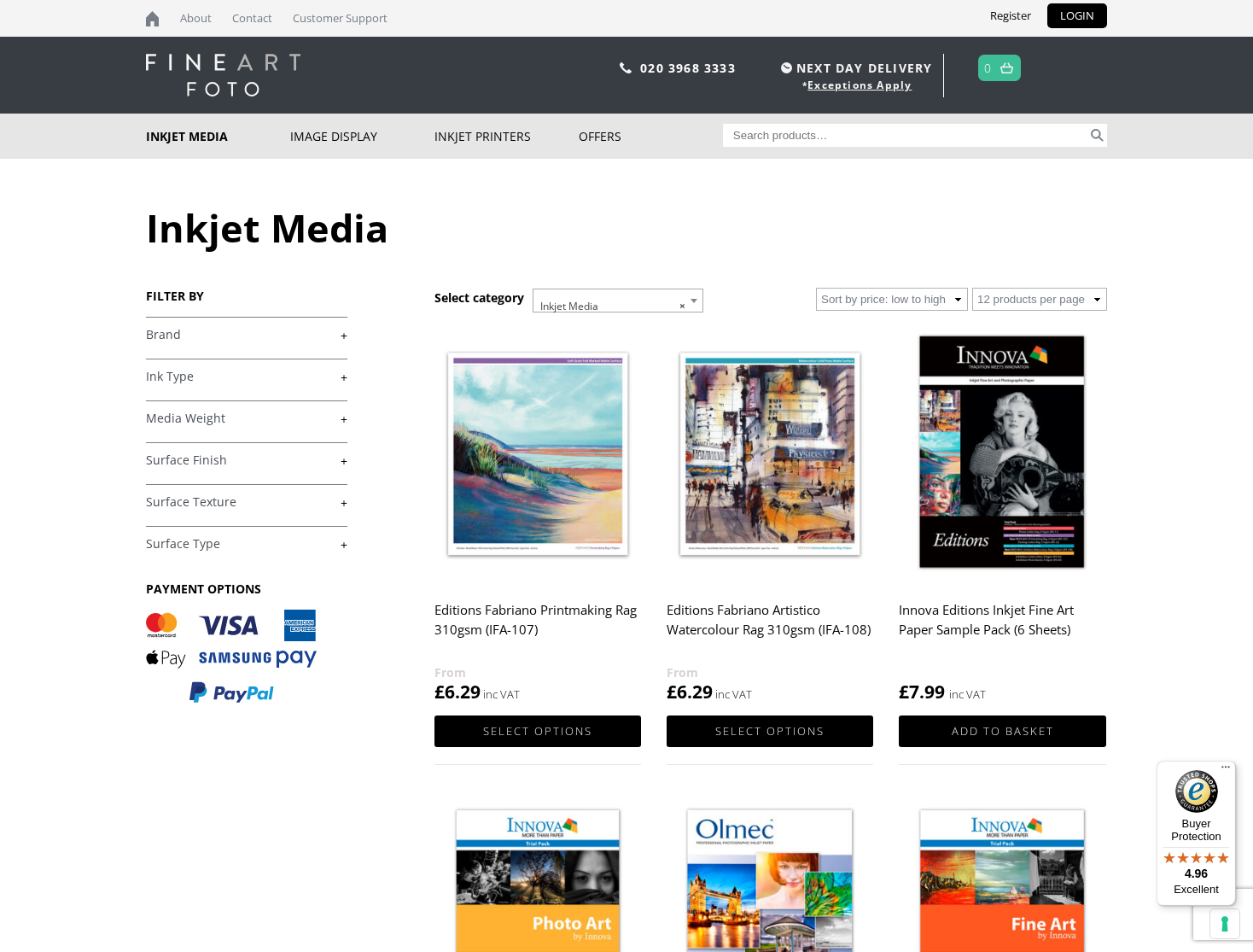
click at [344, 460] on link "+" at bounding box center [246, 460] width 201 height 16
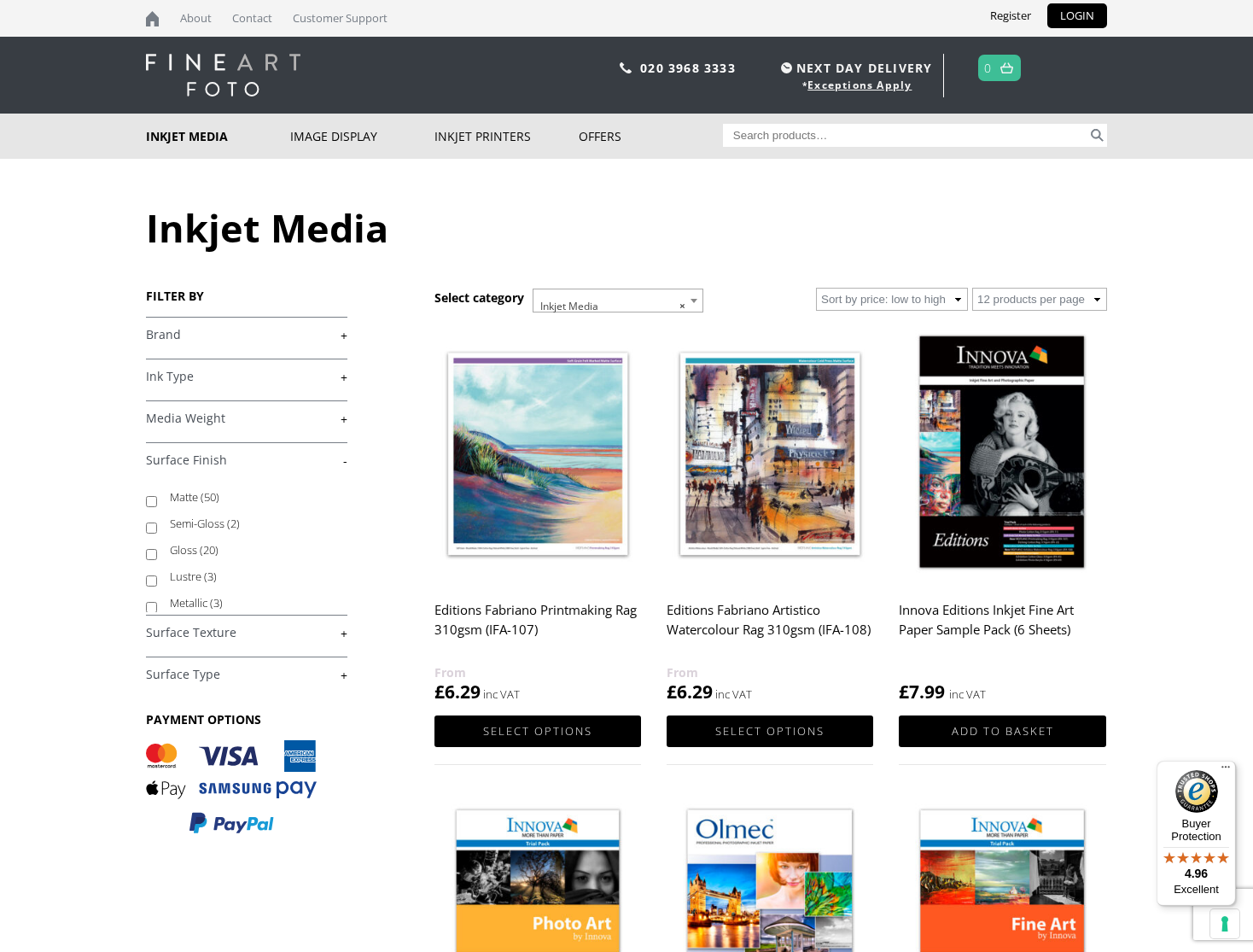
click at [317, 479] on div "Surface Finish - Matte (50) Semi-Gloss (2) Gloss (20) Lustre (3) Metallic (3)" at bounding box center [246, 526] width 201 height 170
click at [333, 464] on link "-" at bounding box center [246, 460] width 201 height 16
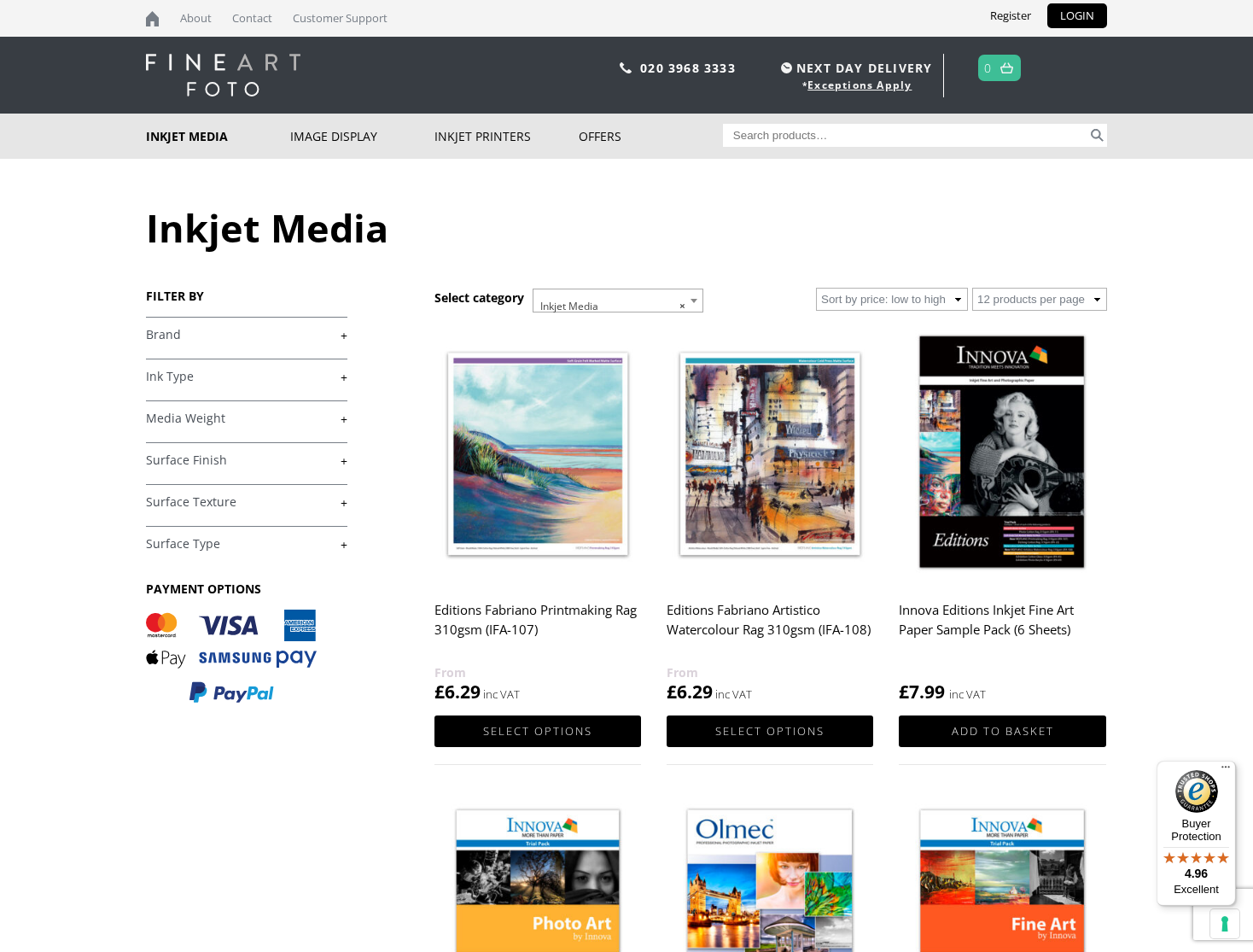
click at [344, 503] on link "+" at bounding box center [246, 502] width 201 height 16
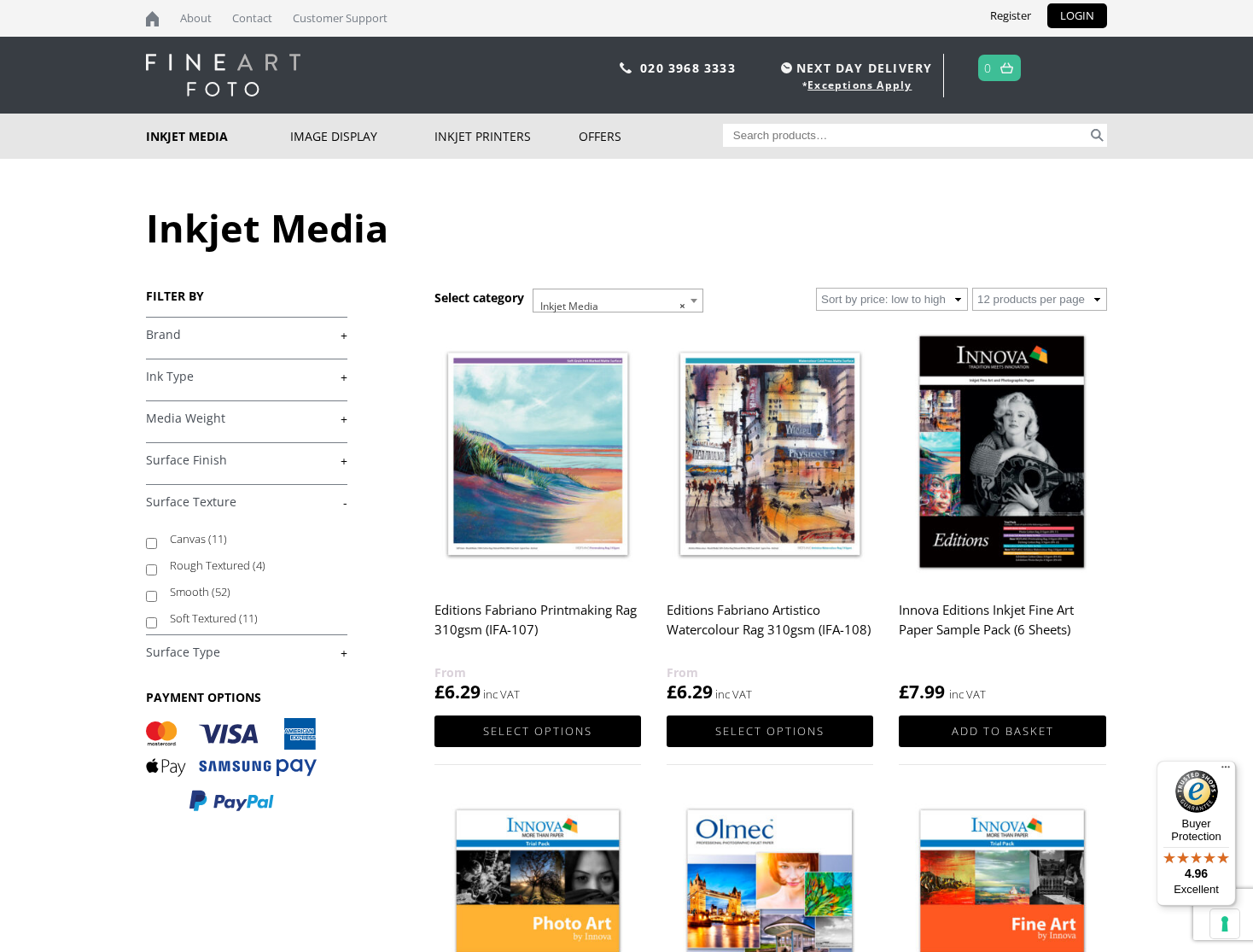
click at [344, 503] on link "-" at bounding box center [246, 502] width 201 height 16
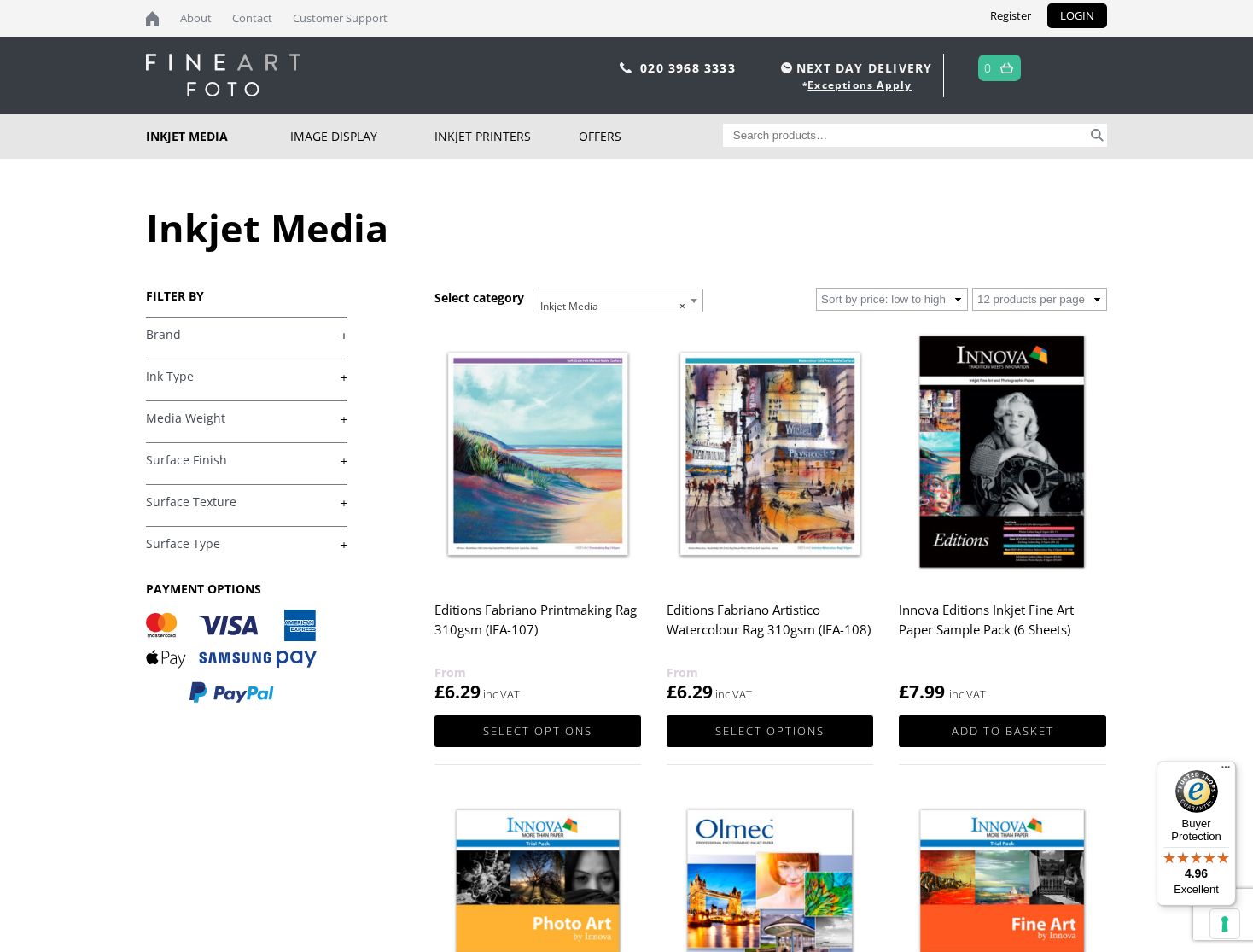
click at [347, 545] on link "+" at bounding box center [246, 544] width 201 height 16
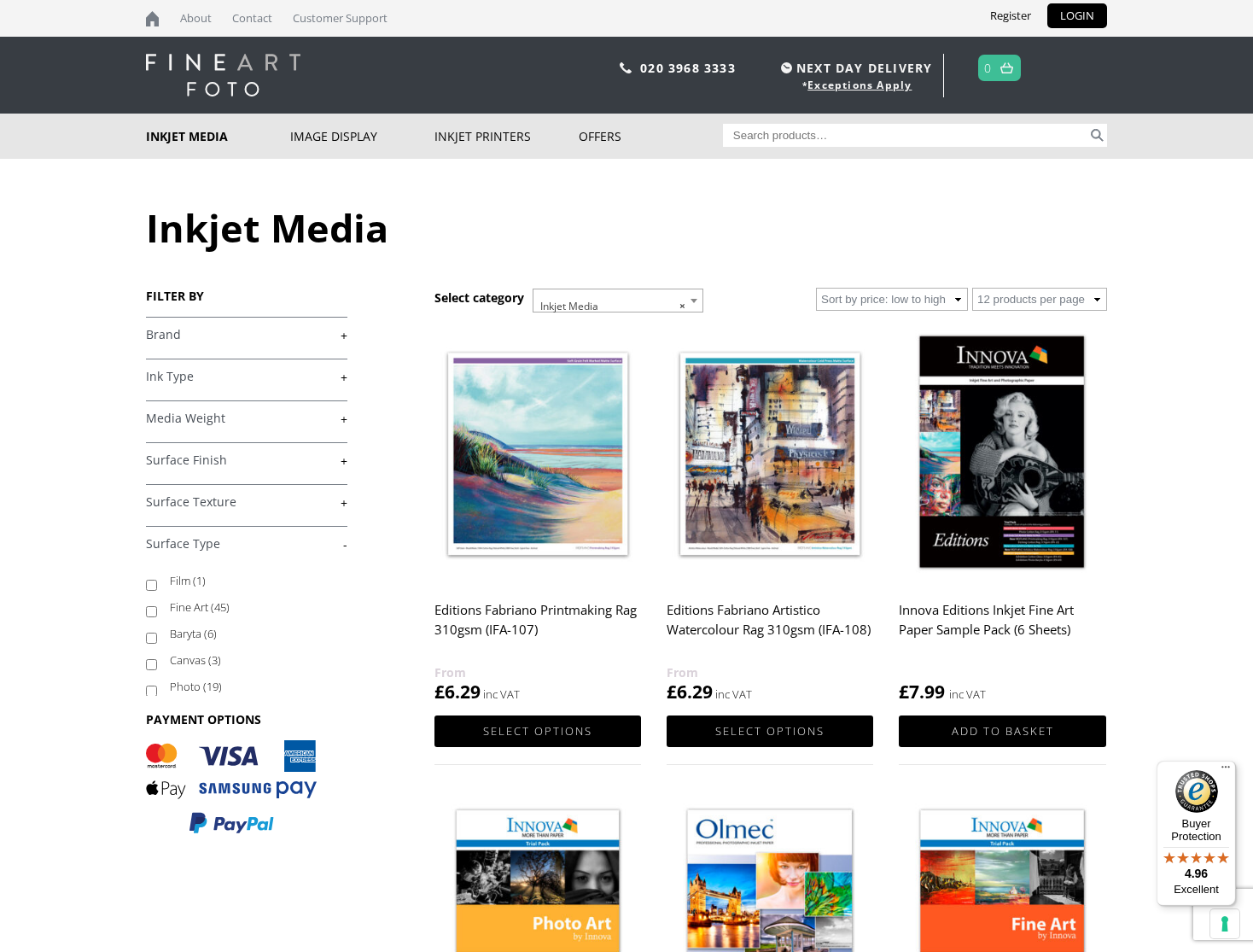
click at [149, 639] on input "Baryta (6)" at bounding box center [151, 639] width 12 height 12
checkbox input "true"
